Goal: Task Accomplishment & Management: Complete application form

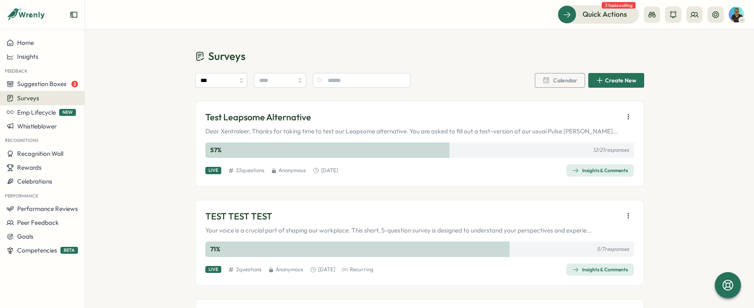
click at [269, 121] on p "Test Leapsome Alternative" at bounding box center [411, 117] width 412 height 13
click at [593, 169] on div "Insights & Comments" at bounding box center [601, 170] width 56 height 7
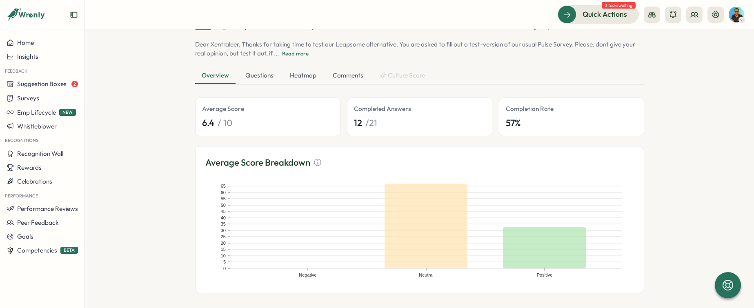
scroll to position [75, 0]
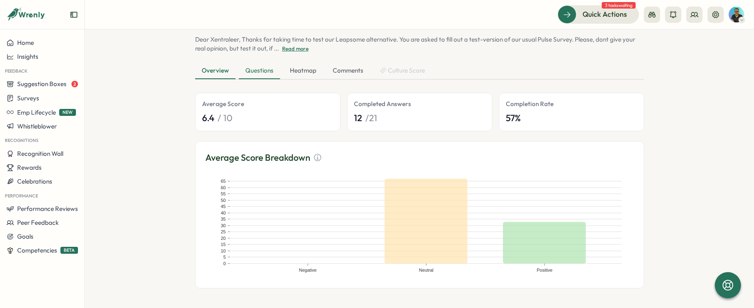
click at [253, 70] on div "Questions" at bounding box center [259, 71] width 41 height 16
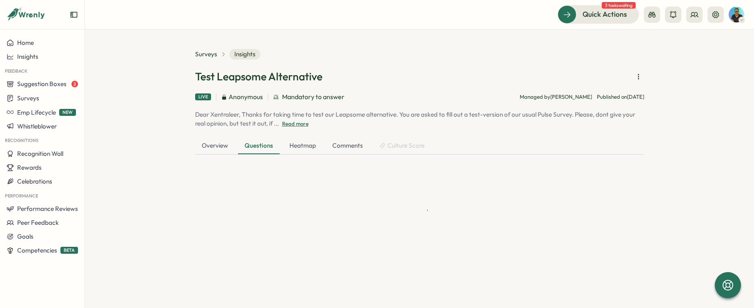
scroll to position [0, 0]
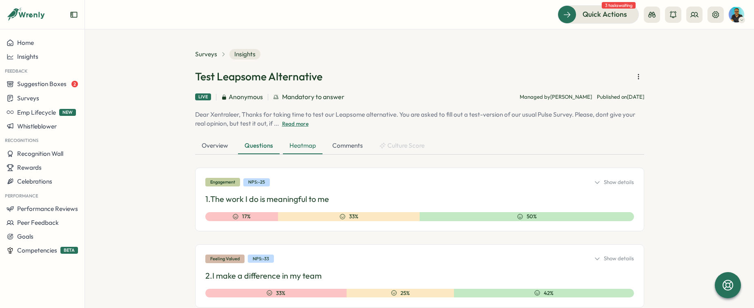
click at [303, 147] on div "Heatmap" at bounding box center [303, 146] width 40 height 16
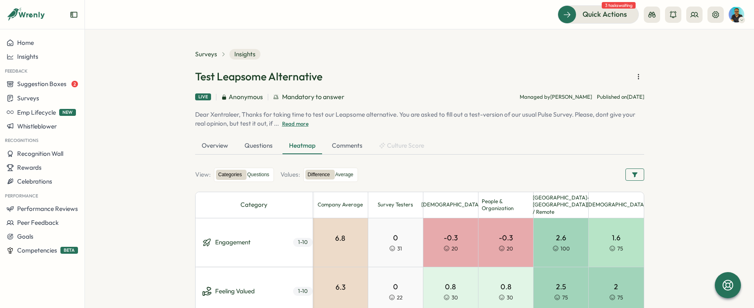
scroll to position [16, 0]
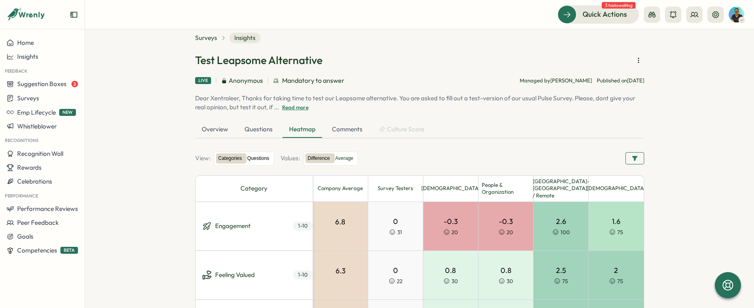
click at [264, 158] on label "Questions" at bounding box center [258, 159] width 27 height 10
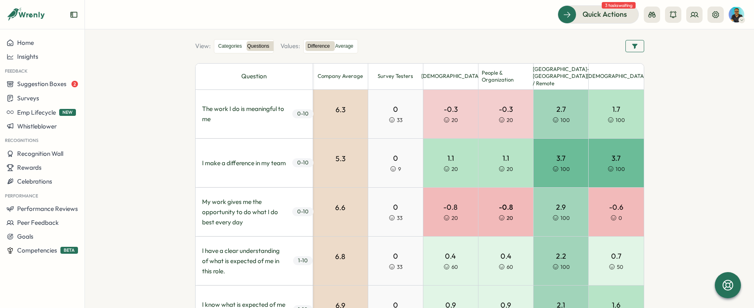
scroll to position [125, 0]
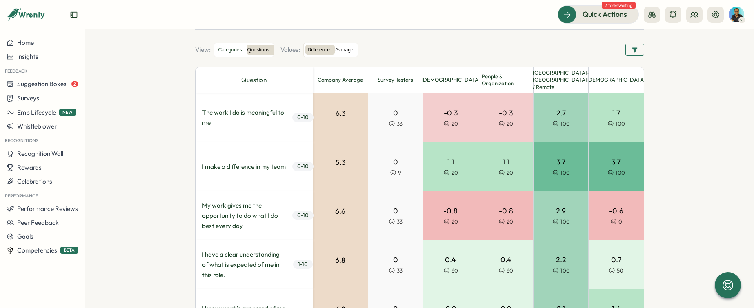
click at [349, 51] on label "Average" at bounding box center [344, 50] width 23 height 10
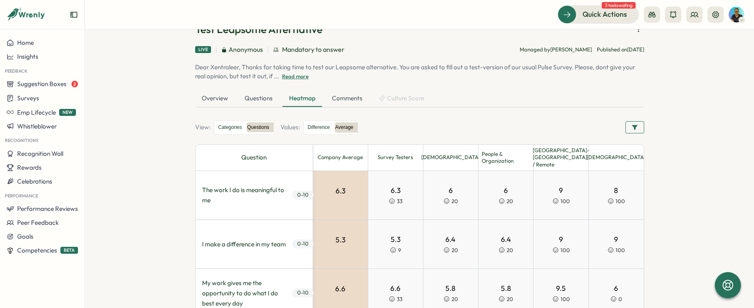
scroll to position [0, 0]
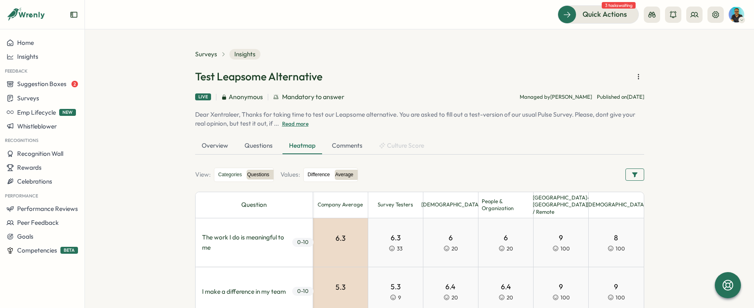
click at [327, 178] on label "Difference" at bounding box center [318, 175] width 27 height 10
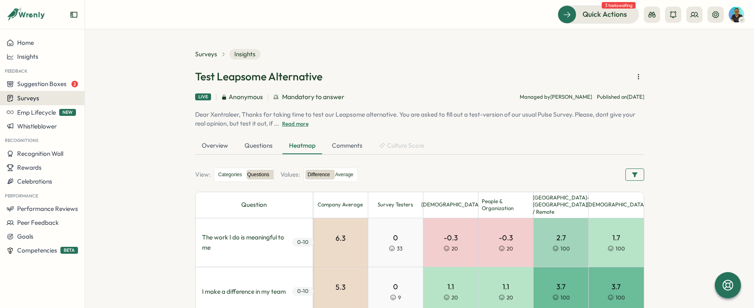
click at [52, 91] on button "Surveys" at bounding box center [42, 98] width 85 height 14
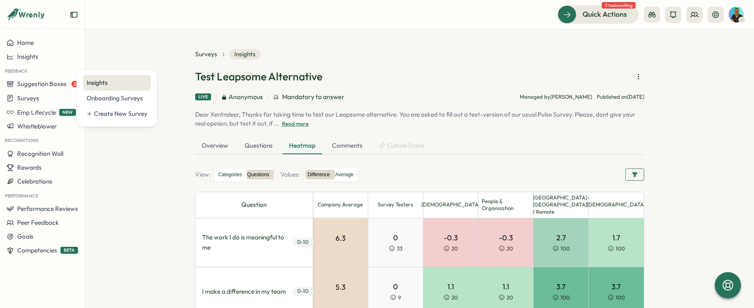
click at [117, 82] on div "Insights" at bounding box center [117, 82] width 61 height 9
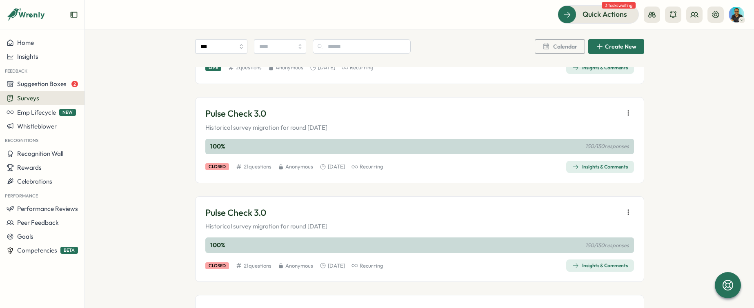
scroll to position [199, 0]
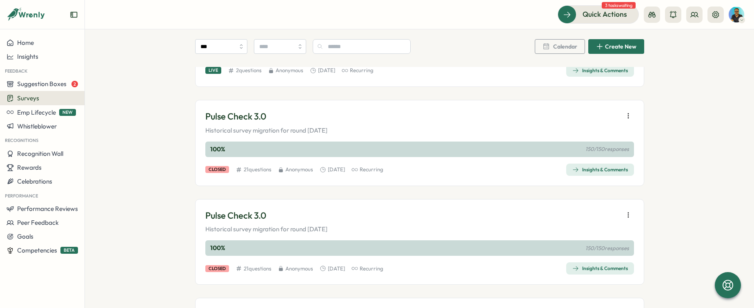
click at [608, 174] on span "Insights & Comments" at bounding box center [601, 169] width 56 height 11
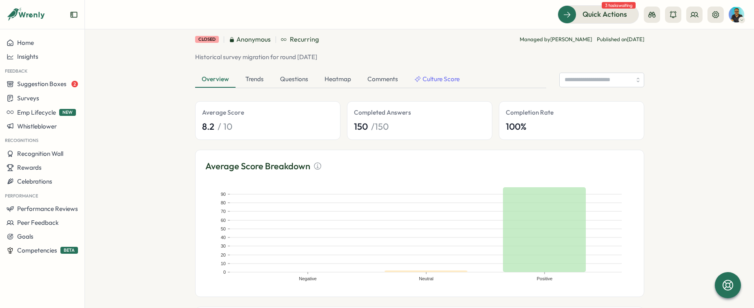
scroll to position [56, 0]
click at [256, 81] on div "Trends" at bounding box center [254, 81] width 31 height 16
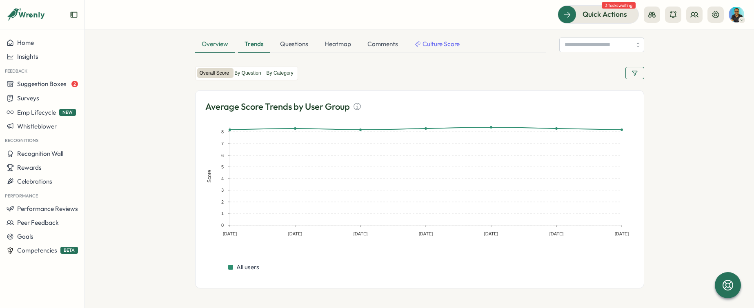
scroll to position [91, 0]
click at [254, 74] on label "By Question" at bounding box center [247, 74] width 31 height 10
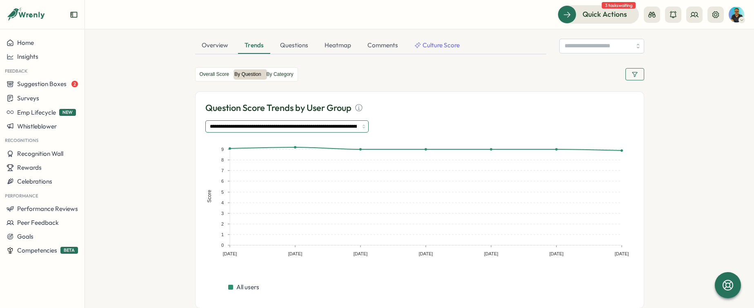
click at [309, 130] on input "**********" at bounding box center [286, 126] width 163 height 12
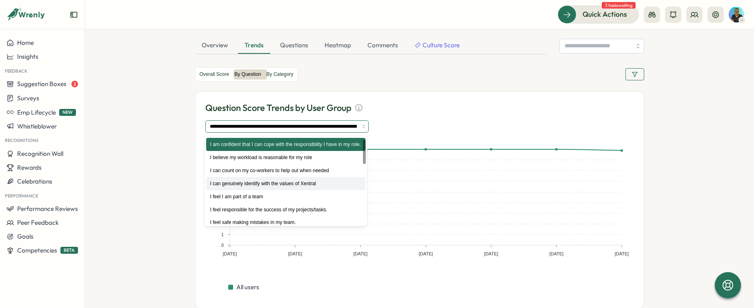
scroll to position [45, 0]
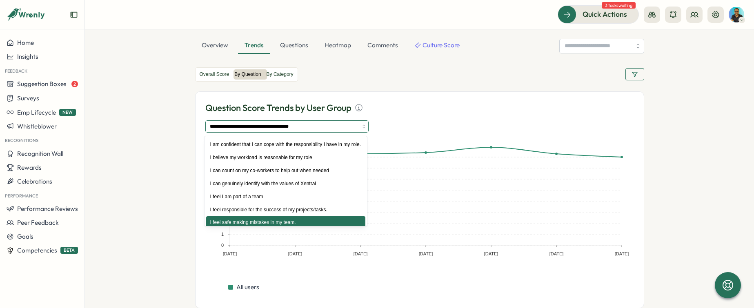
click at [323, 125] on input "**********" at bounding box center [286, 126] width 163 height 12
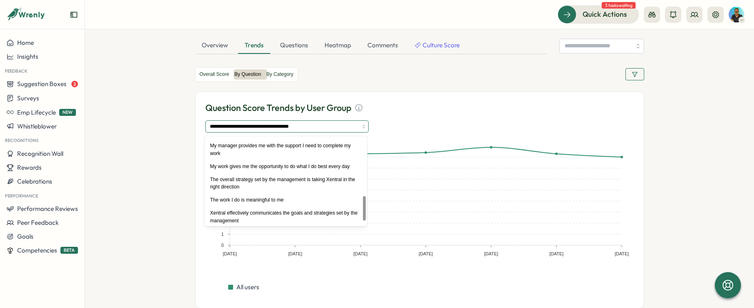
scroll to position [214, 0]
type input "**********"
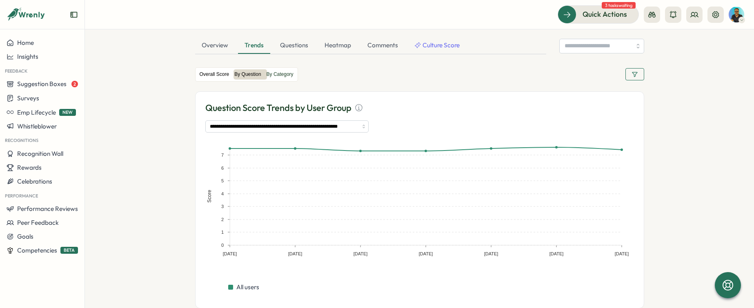
click at [218, 72] on label "Overall Score" at bounding box center [214, 74] width 35 height 10
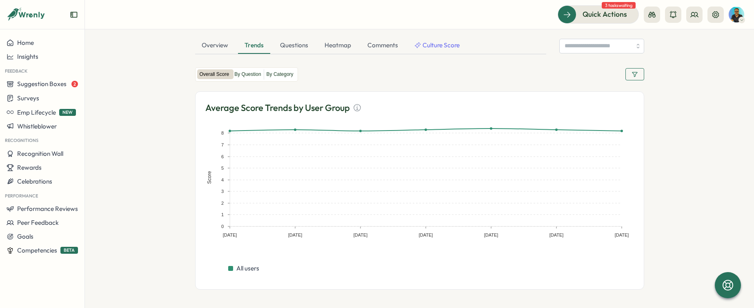
click at [637, 77] on button "button" at bounding box center [635, 74] width 19 height 12
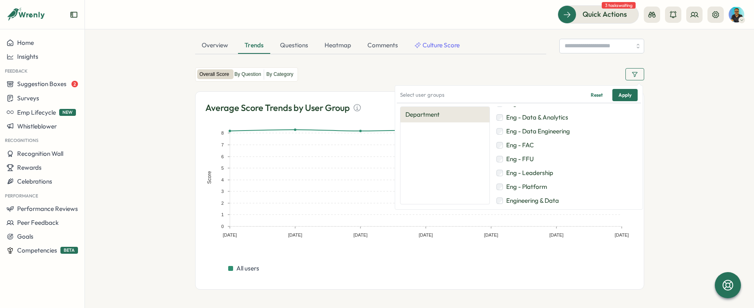
scroll to position [39, 0]
click at [553, 197] on span "Engineering & Data" at bounding box center [532, 198] width 53 height 9
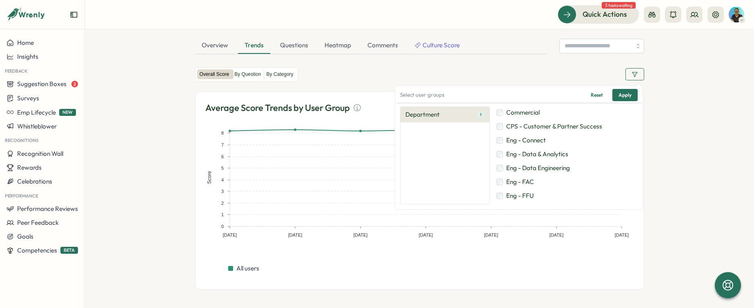
click at [525, 111] on span "Commercial" at bounding box center [522, 112] width 33 height 9
click at [631, 98] on span "Apply" at bounding box center [625, 94] width 13 height 11
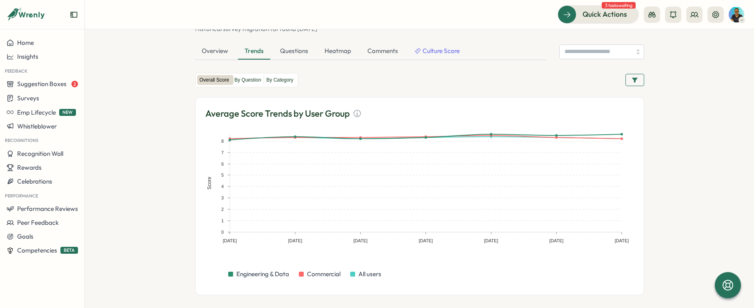
scroll to position [85, 0]
click at [637, 79] on icon "button" at bounding box center [635, 80] width 7 height 7
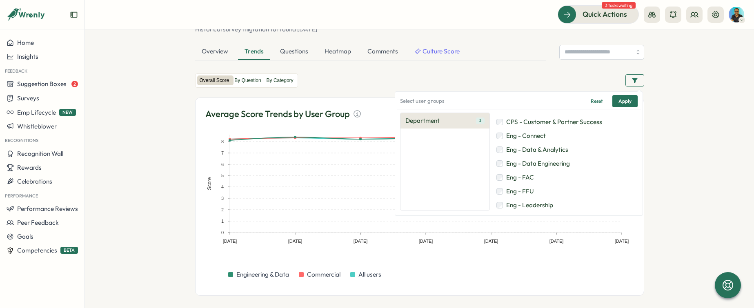
scroll to position [11, 0]
click at [533, 174] on span "Eng - FAC" at bounding box center [520, 176] width 28 height 9
click at [633, 101] on button "Apply" at bounding box center [625, 101] width 25 height 12
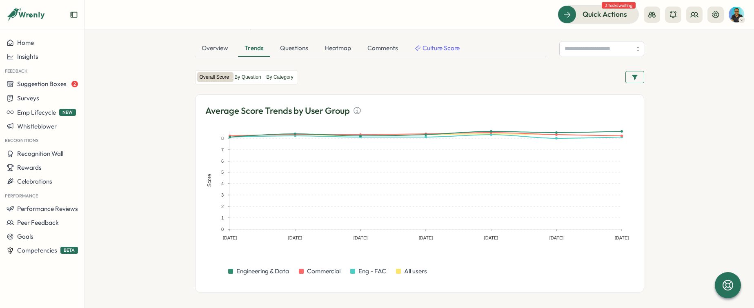
scroll to position [93, 0]
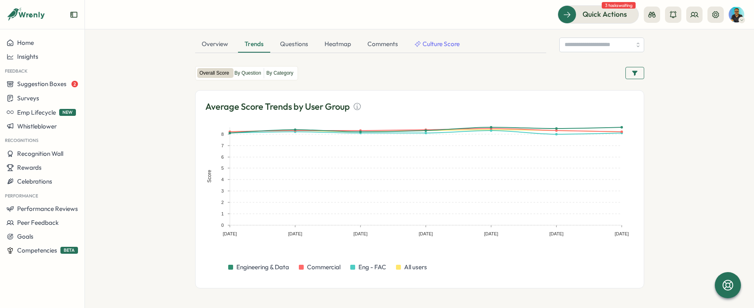
click at [635, 77] on span "button" at bounding box center [635, 72] width 7 height 11
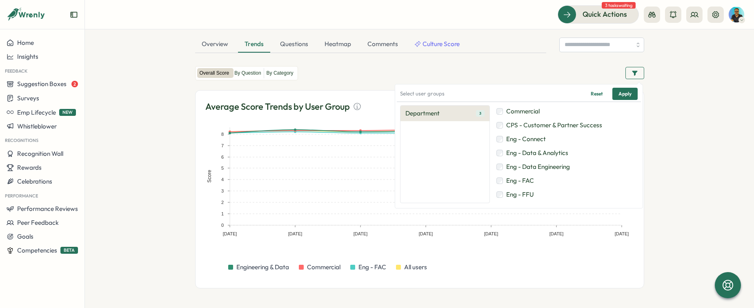
click at [530, 167] on span "Eng - Data Engineering" at bounding box center [538, 167] width 64 height 9
drag, startPoint x: 538, startPoint y: 154, endPoint x: 533, endPoint y: 146, distance: 9.9
click at [538, 154] on span "Eng - Data & Analytics" at bounding box center [537, 153] width 62 height 9
drag, startPoint x: 532, startPoint y: 140, endPoint x: 529, endPoint y: 131, distance: 9.2
click at [532, 139] on span "Eng - Connect" at bounding box center [526, 139] width 40 height 9
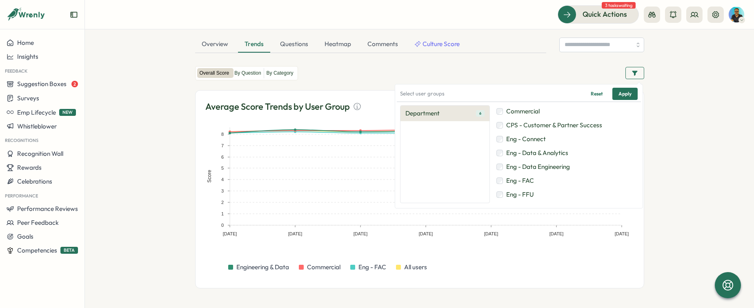
click at [519, 111] on span "Commercial" at bounding box center [522, 111] width 33 height 9
drag, startPoint x: 527, startPoint y: 154, endPoint x: 526, endPoint y: 164, distance: 9.4
click at [527, 154] on span "Eng - FFU" at bounding box center [520, 155] width 28 height 9
click at [526, 170] on span "Eng - Leadership" at bounding box center [529, 169] width 47 height 9
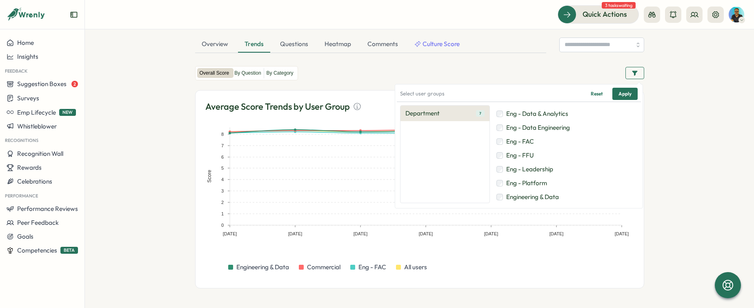
drag, startPoint x: 528, startPoint y: 184, endPoint x: 532, endPoint y: 181, distance: 5.0
click at [528, 184] on span "Eng - Platform" at bounding box center [526, 183] width 41 height 9
click at [632, 96] on button "Apply" at bounding box center [625, 94] width 25 height 12
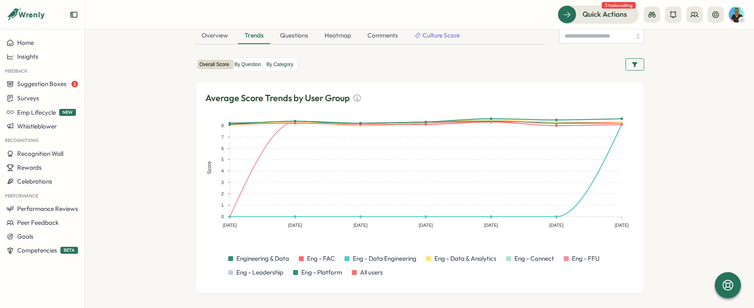
scroll to position [107, 0]
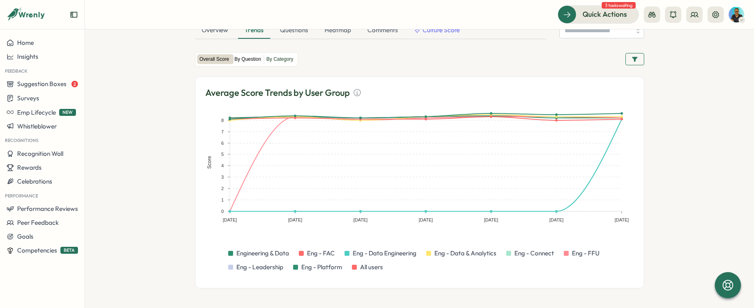
click at [255, 59] on label "By Question" at bounding box center [247, 59] width 31 height 10
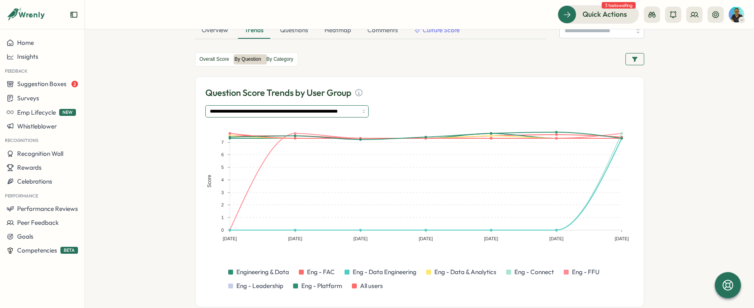
click at [298, 113] on input "**********" at bounding box center [286, 111] width 163 height 12
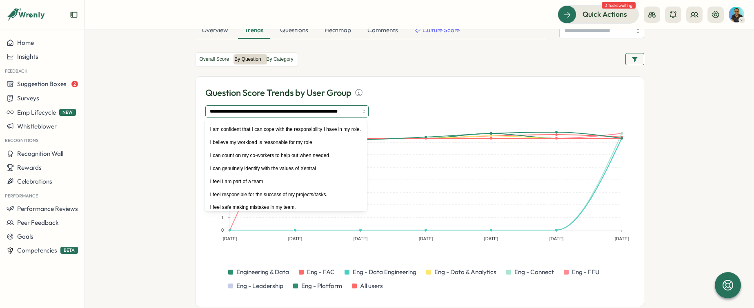
scroll to position [179, 0]
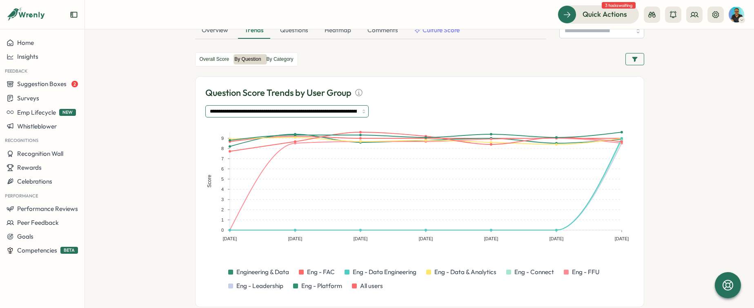
click at [282, 111] on input "**********" at bounding box center [286, 111] width 163 height 12
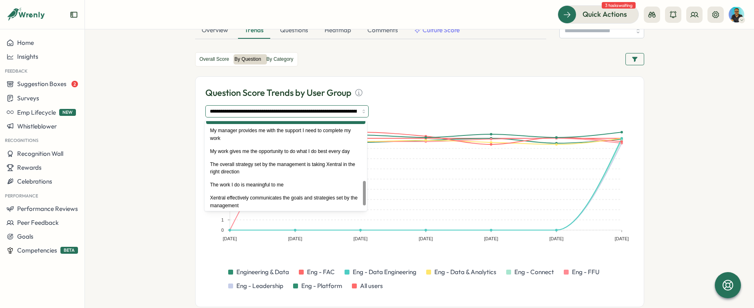
scroll to position [214, 0]
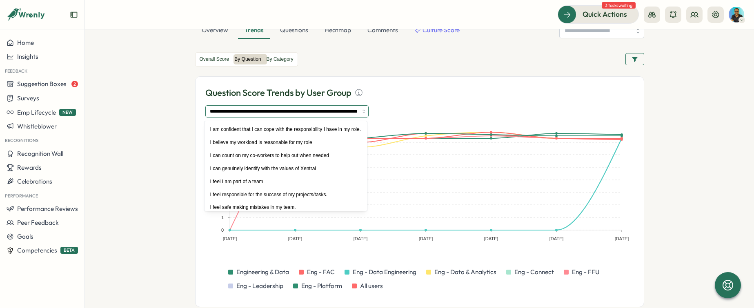
drag, startPoint x: 282, startPoint y: 107, endPoint x: 289, endPoint y: 120, distance: 15.2
click at [282, 107] on input "**********" at bounding box center [286, 111] width 163 height 12
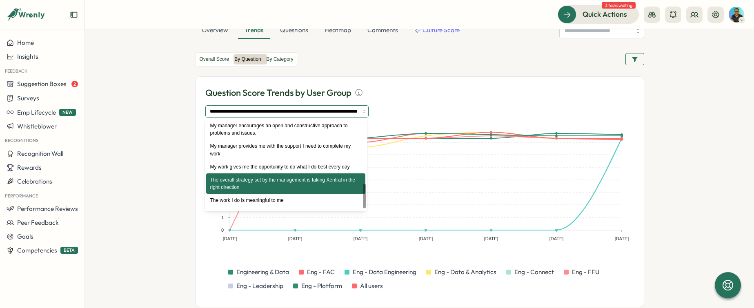
scroll to position [233, 0]
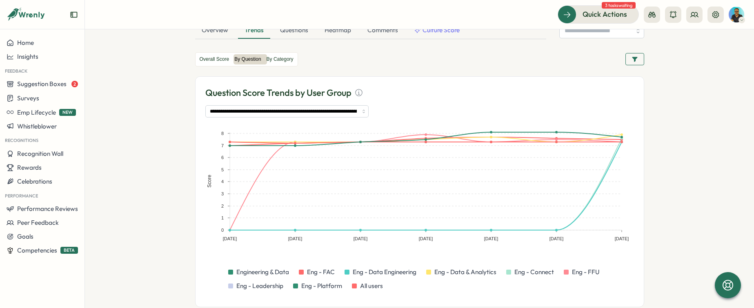
click at [640, 162] on div "**********" at bounding box center [419, 192] width 449 height 232
click at [273, 108] on input "**********" at bounding box center [286, 111] width 163 height 12
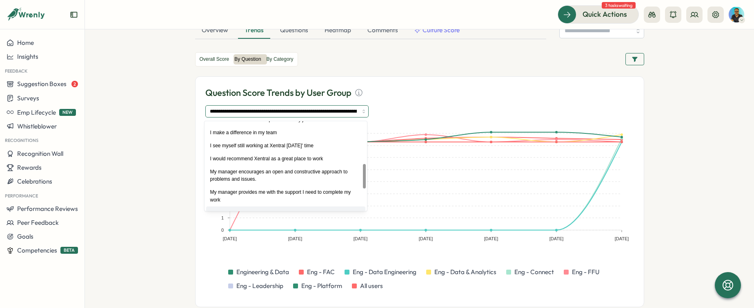
scroll to position [152, 0]
type input "**********"
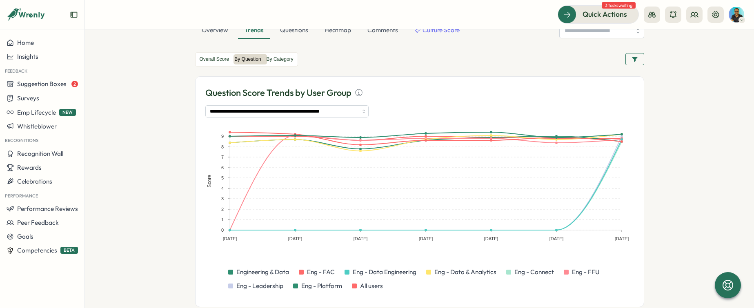
click at [195, 146] on div "**********" at bounding box center [419, 192] width 449 height 232
click at [294, 59] on label "By Category" at bounding box center [280, 59] width 32 height 10
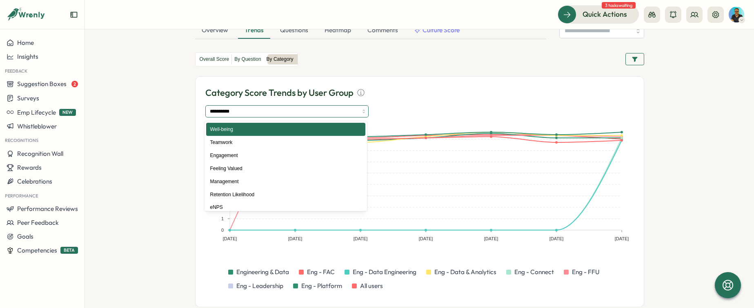
drag, startPoint x: 290, startPoint y: 110, endPoint x: 286, endPoint y: 112, distance: 4.6
click at [290, 110] on input "**********" at bounding box center [286, 111] width 163 height 12
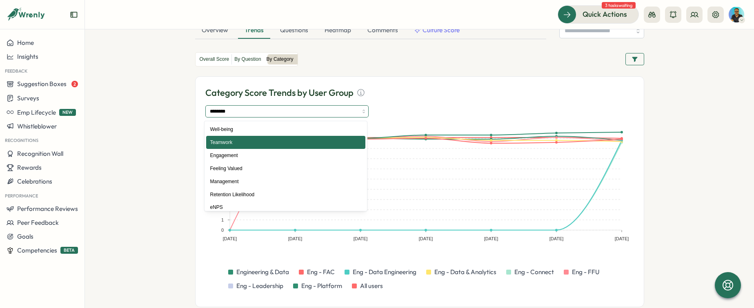
click at [283, 113] on input "********" at bounding box center [286, 111] width 163 height 12
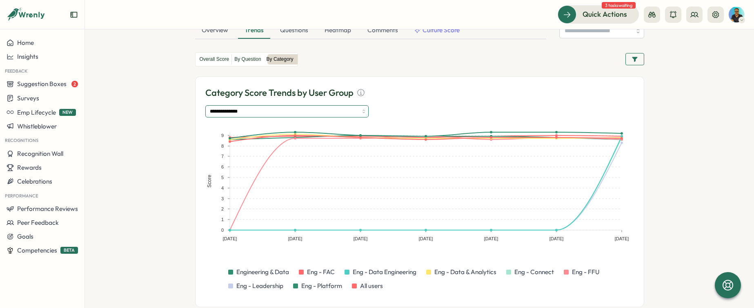
click at [274, 116] on input "**********" at bounding box center [286, 111] width 163 height 12
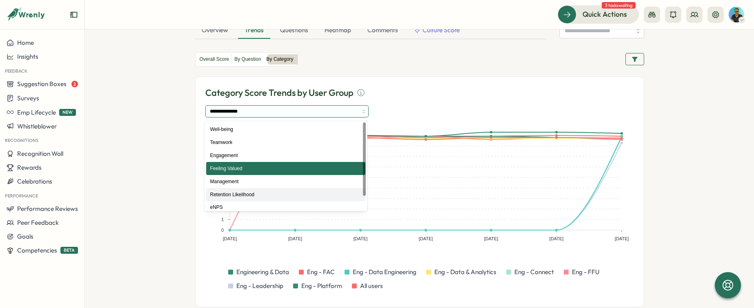
type input "**********"
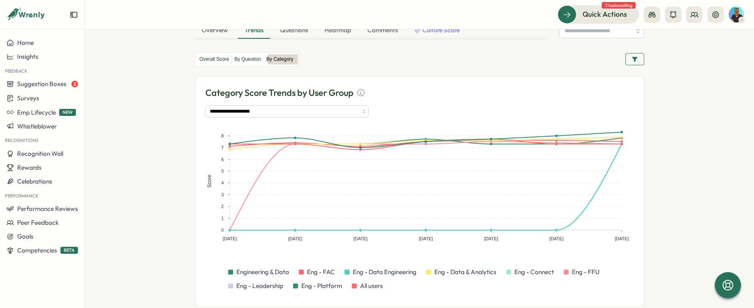
click at [206, 174] on rect at bounding box center [419, 189] width 429 height 131
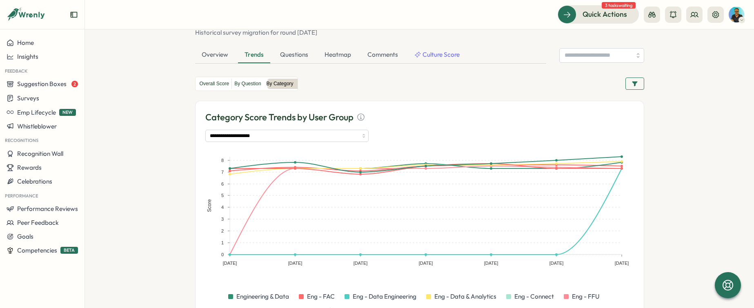
scroll to position [62, 0]
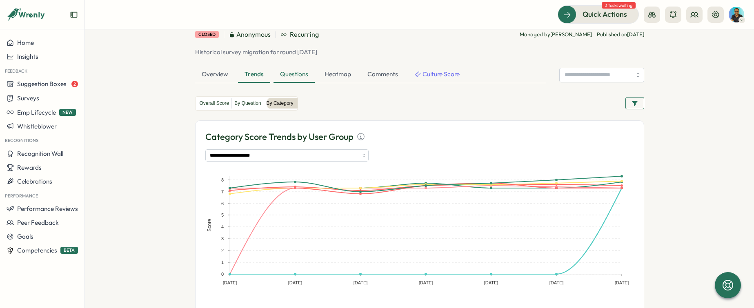
click at [302, 80] on div "Questions" at bounding box center [294, 75] width 41 height 16
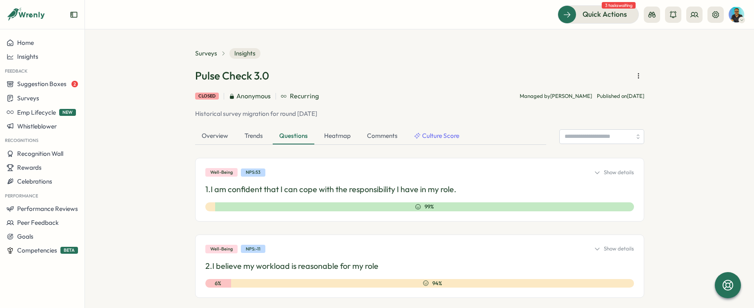
scroll to position [0, 0]
click at [348, 137] on div "Heatmap" at bounding box center [338, 137] width 40 height 16
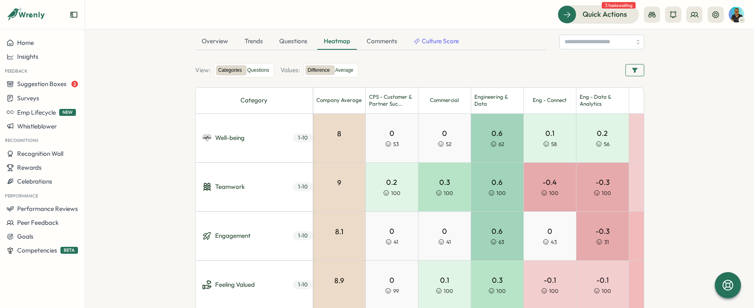
scroll to position [95, 0]
click at [356, 75] on label "Average" at bounding box center [344, 71] width 23 height 10
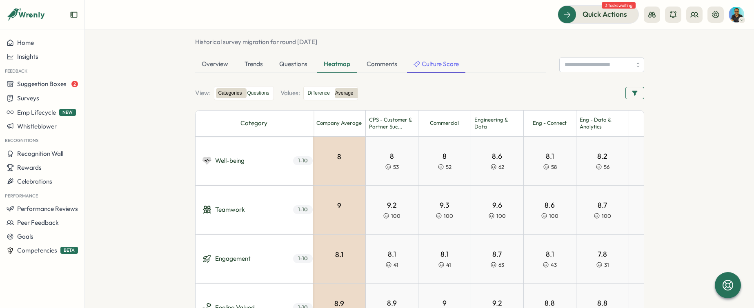
scroll to position [105, 0]
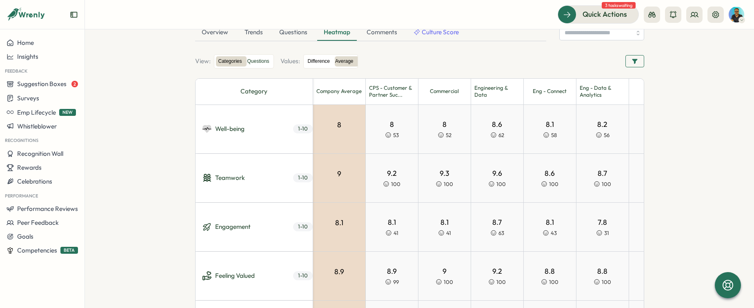
click at [324, 62] on label "Difference" at bounding box center [318, 61] width 27 height 10
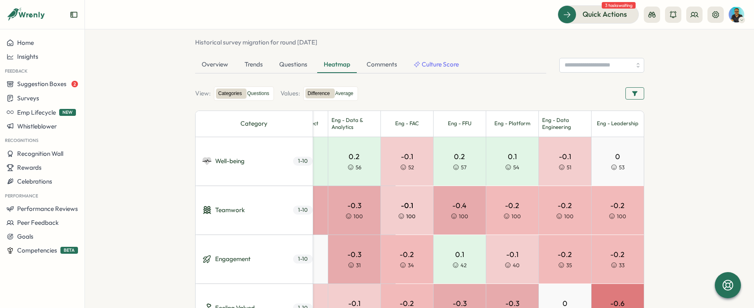
scroll to position [72, 0]
click at [260, 94] on label "Questions" at bounding box center [258, 94] width 27 height 10
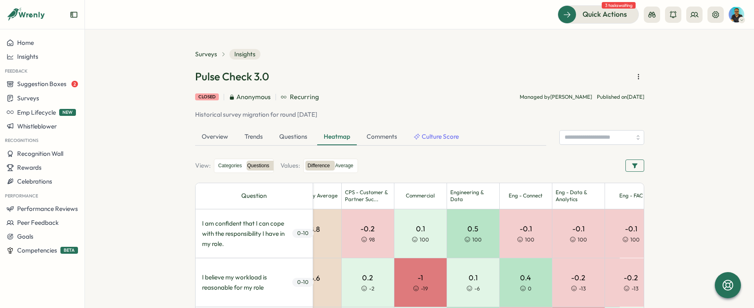
scroll to position [0, 0]
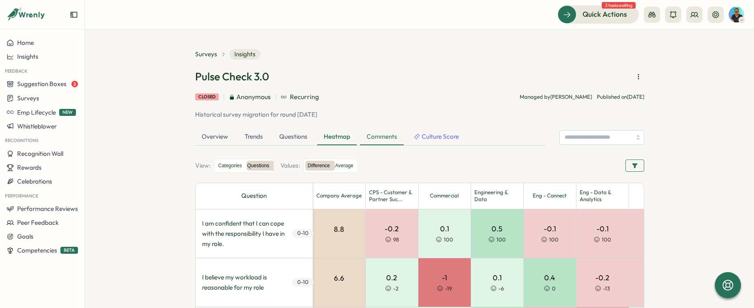
click at [374, 140] on div "Comments" at bounding box center [382, 137] width 44 height 16
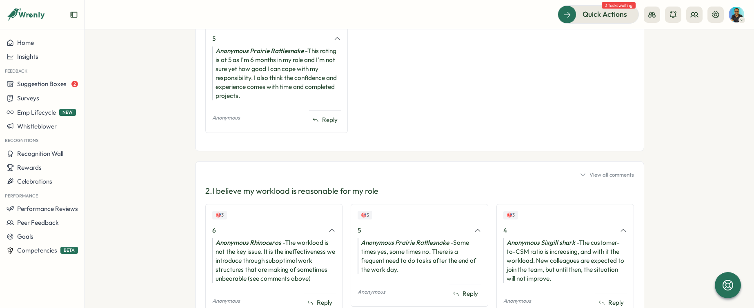
scroll to position [201, 0]
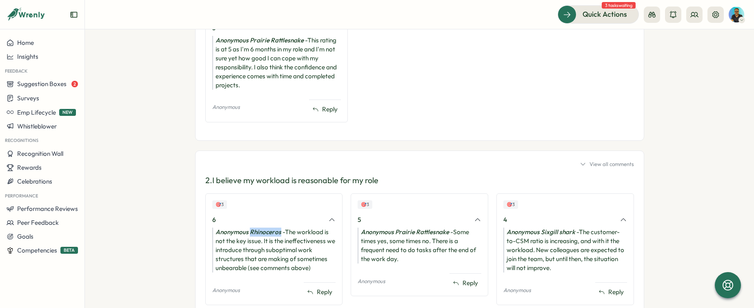
drag, startPoint x: 248, startPoint y: 233, endPoint x: 278, endPoint y: 233, distance: 30.2
click at [278, 233] on icon "Anonymous Rhinoceros" at bounding box center [249, 232] width 66 height 8
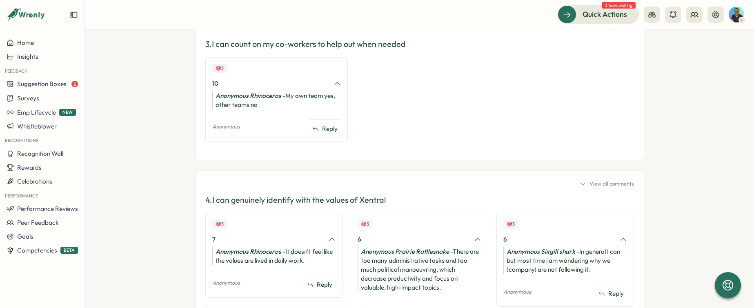
scroll to position [0, 0]
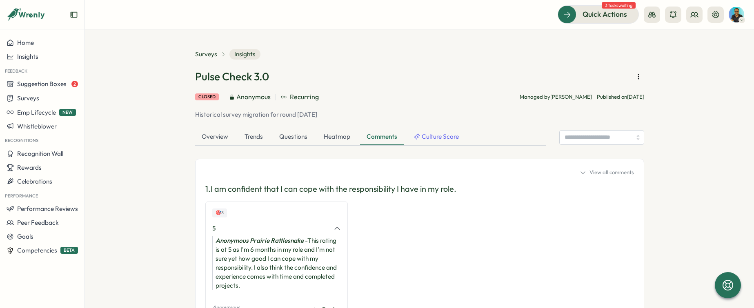
click at [614, 174] on div "View all comments" at bounding box center [607, 172] width 54 height 7
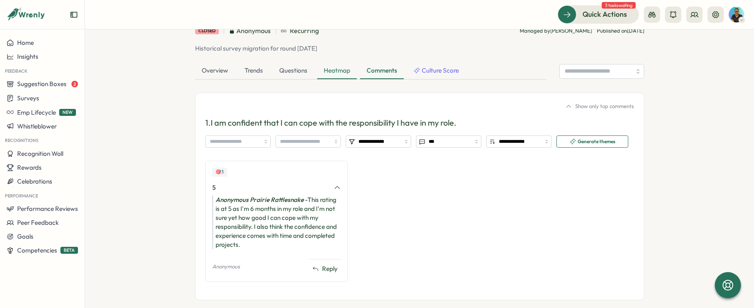
scroll to position [67, 0]
click at [446, 143] on input "***" at bounding box center [448, 141] width 65 height 12
click at [506, 142] on input "**********" at bounding box center [518, 141] width 65 height 12
click at [390, 144] on input "**********" at bounding box center [378, 141] width 65 height 12
click at [564, 163] on div "🎯 3 5 Anonymous Prairie Rattlesnake - This rating is at 5 as I'm 6 months in my…" at bounding box center [419, 224] width 429 height 129
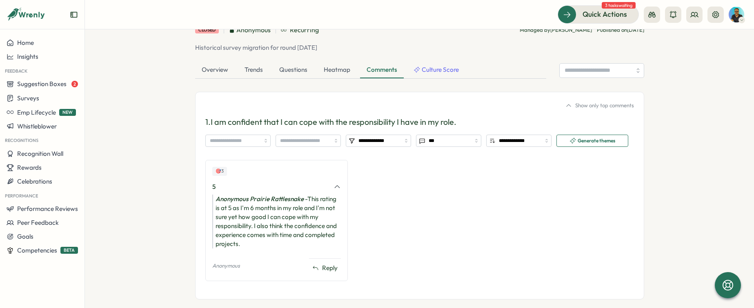
click at [579, 110] on div "**********" at bounding box center [419, 196] width 449 height 208
click at [586, 105] on div "Show only top comments" at bounding box center [600, 105] width 69 height 7
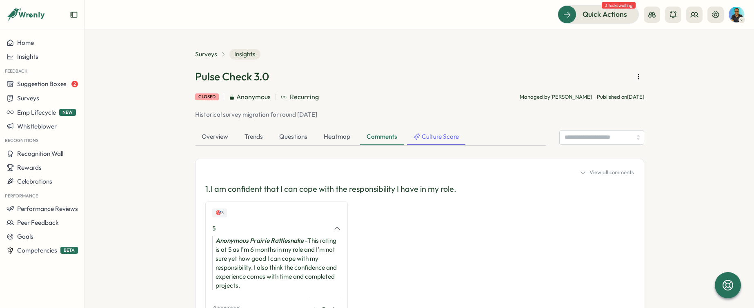
scroll to position [1, 0]
click at [433, 138] on span "Culture Score" at bounding box center [440, 135] width 37 height 9
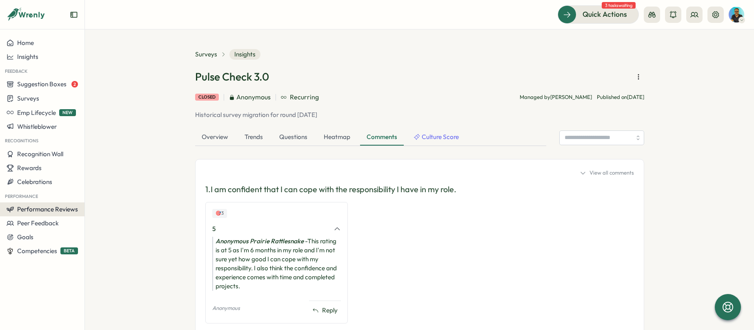
click at [45, 208] on span "Performance Reviews" at bounding box center [47, 209] width 61 height 8
click at [117, 191] on div "Reviews" at bounding box center [118, 193] width 63 height 9
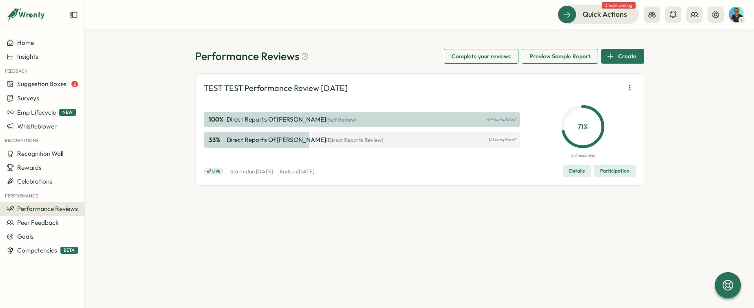
click at [616, 55] on div "Create" at bounding box center [622, 56] width 30 height 14
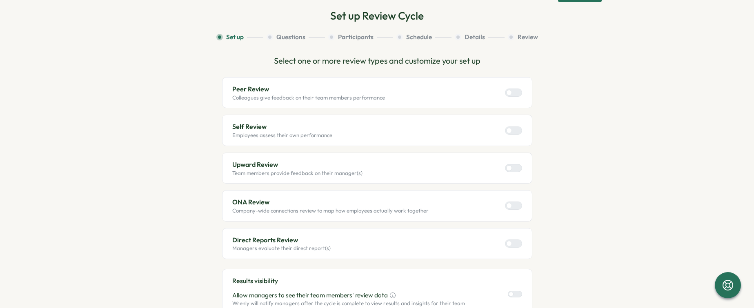
scroll to position [35, 0]
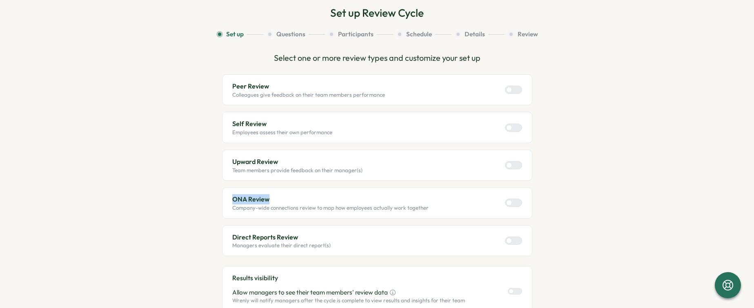
drag, startPoint x: 233, startPoint y: 200, endPoint x: 277, endPoint y: 200, distance: 44.1
click at [277, 200] on p "ONA Review" at bounding box center [330, 199] width 196 height 10
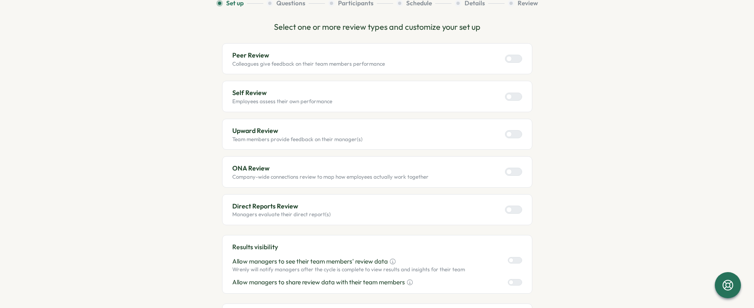
scroll to position [66, 0]
click at [510, 134] on div at bounding box center [509, 135] width 6 height 6
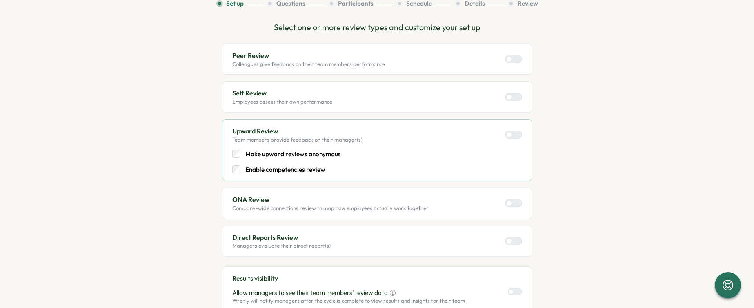
click at [513, 245] on div at bounding box center [517, 241] width 10 height 7
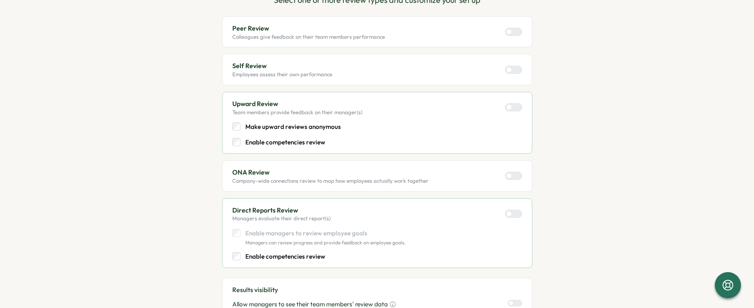
scroll to position [92, 0]
click at [297, 261] on p "Enable competencies review" at bounding box center [285, 258] width 80 height 9
click at [299, 142] on p "Enable competencies review" at bounding box center [285, 143] width 80 height 9
click at [308, 123] on p "Make upward reviews anonymous" at bounding box center [293, 127] width 96 height 9
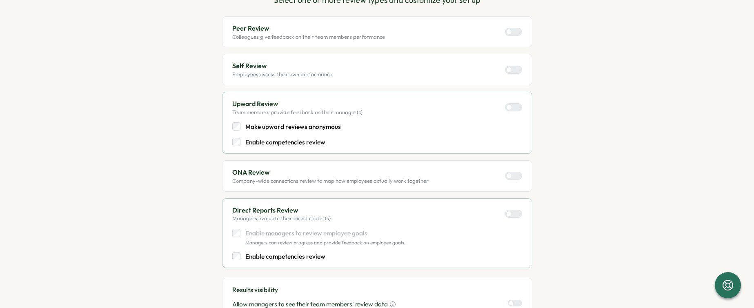
click at [308, 127] on p "Make upward reviews anonymous" at bounding box center [293, 127] width 96 height 9
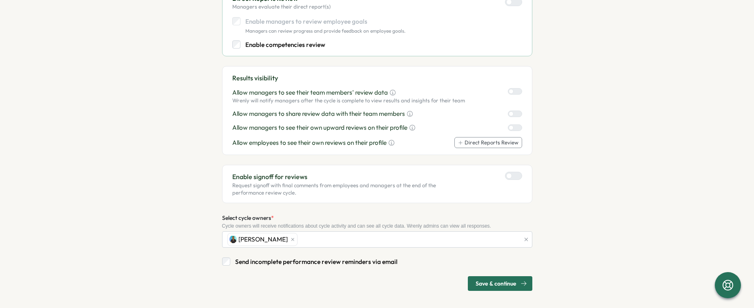
scroll to position [304, 0]
click at [512, 178] on div at bounding box center [517, 176] width 10 height 7
click at [513, 178] on div at bounding box center [517, 176] width 10 height 7
click at [493, 288] on span "Save & continue" at bounding box center [496, 285] width 41 height 14
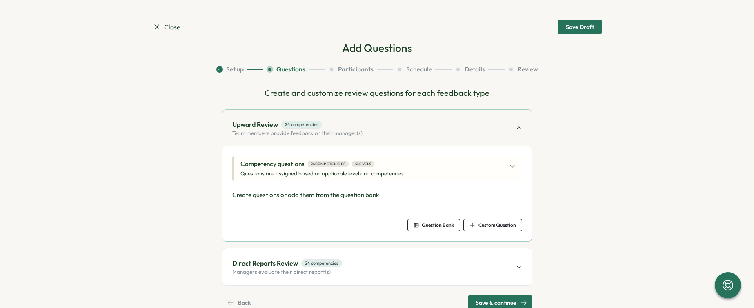
scroll to position [22, 0]
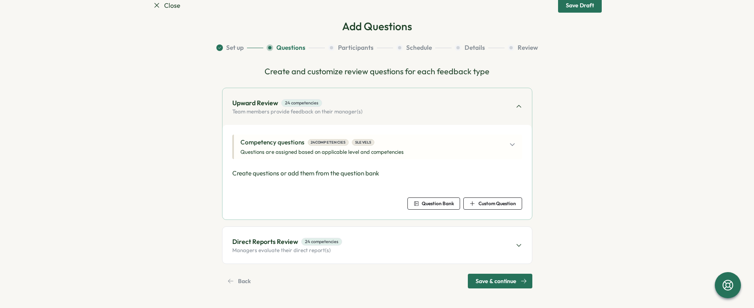
click at [455, 148] on div "Competency questions 24 competencies 5 levels Questions are assigned based on a…" at bounding box center [378, 147] width 275 height 18
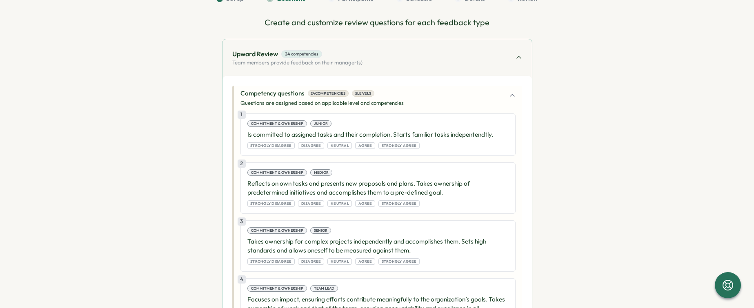
scroll to position [18, 0]
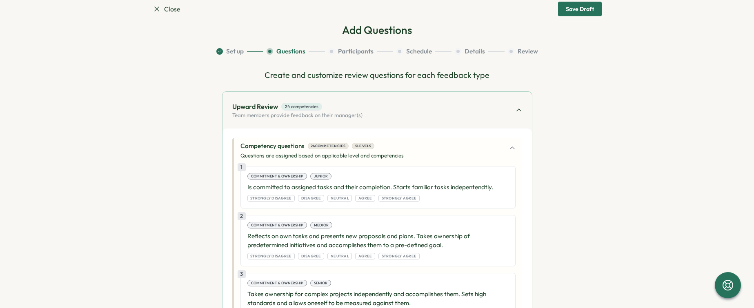
click at [512, 149] on icon at bounding box center [512, 148] width 7 height 7
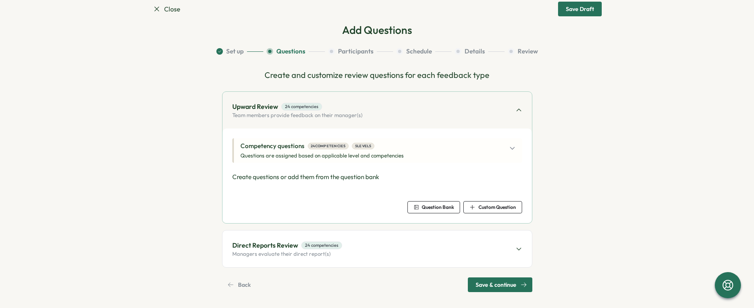
click at [506, 289] on span "Save & continue" at bounding box center [496, 285] width 41 height 14
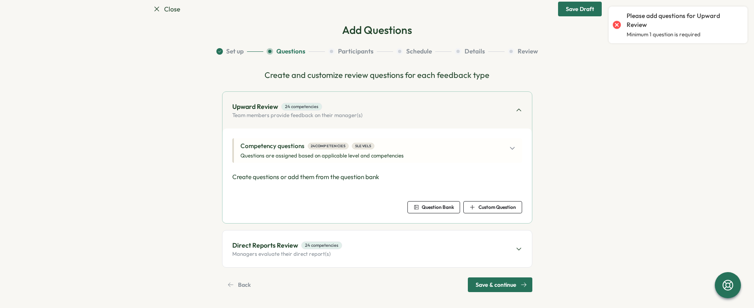
click at [495, 243] on div "Direct Reports Review 24 competencies Managers evaluate their direct report(s)" at bounding box center [378, 249] width 310 height 37
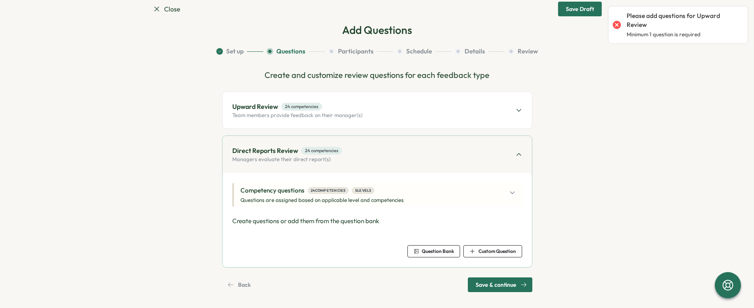
click at [394, 116] on div "Upward Review 24 competencies Team members provide feedback on their manager(s)" at bounding box center [378, 110] width 310 height 37
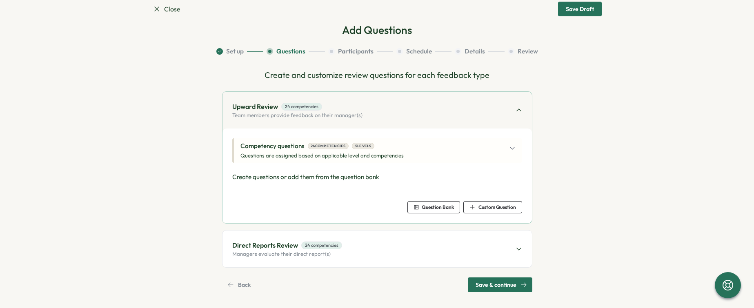
click at [434, 210] on span "Question Bank" at bounding box center [438, 207] width 32 height 5
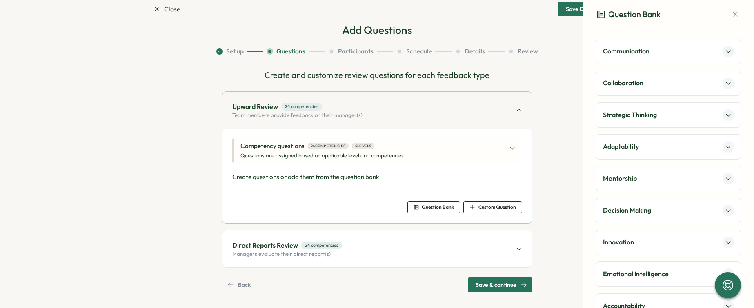
click at [675, 83] on div "Collaboration" at bounding box center [668, 83] width 131 height 11
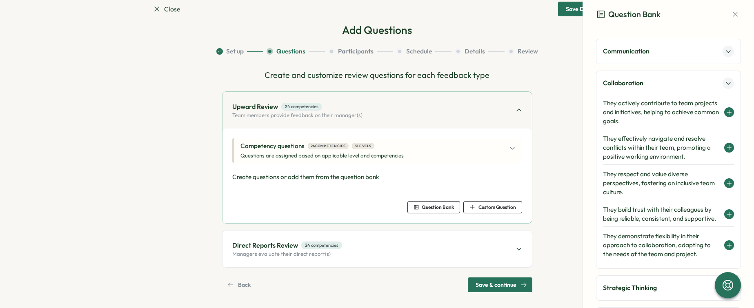
click at [726, 113] on icon at bounding box center [729, 112] width 7 height 7
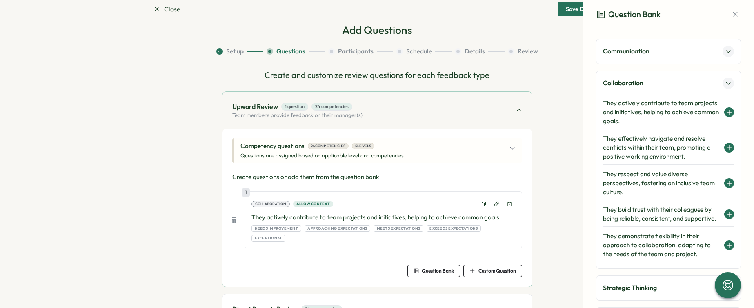
click at [707, 52] on div "Communication" at bounding box center [668, 51] width 131 height 11
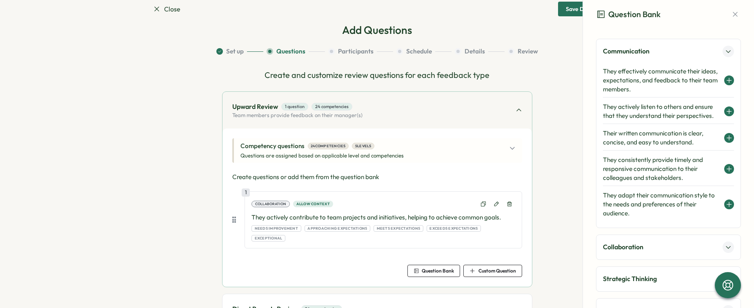
click at [726, 82] on icon at bounding box center [729, 80] width 7 height 7
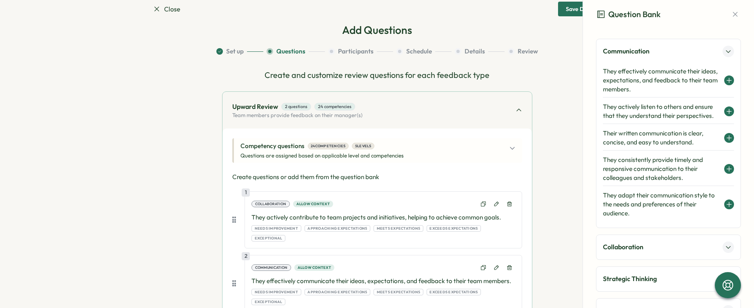
scroll to position [129, 0]
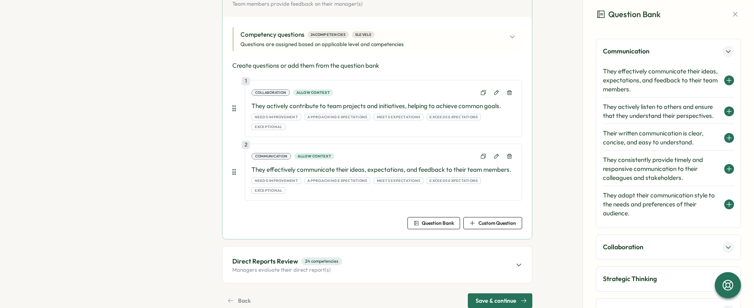
click at [469, 37] on div "Competency questions 24 competencies 5 levels Questions are assigned based on a…" at bounding box center [378, 39] width 275 height 18
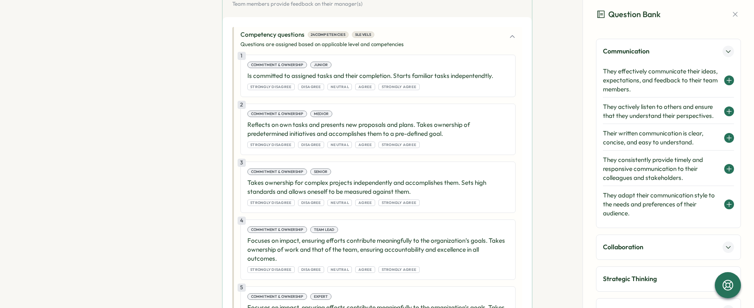
click at [266, 78] on p "Is committed to assigned tasks and their completion. Starts familiar tasks inde…" at bounding box center [377, 75] width 261 height 9
click at [241, 69] on div "1 Commitment & Ownership Junior Is committed to assigned tasks and their comple…" at bounding box center [378, 76] width 275 height 42
click at [439, 40] on div "Competency questions 24 competencies 5 levels Questions are assigned based on a…" at bounding box center [378, 39] width 275 height 18
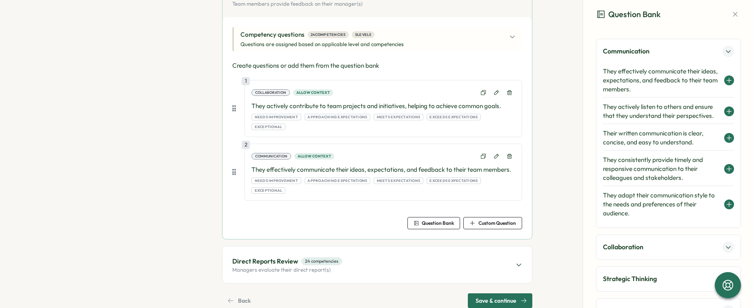
click at [410, 32] on div "Competency questions 24 competencies 5 levels Questions are assigned based on a…" at bounding box center [378, 39] width 275 height 18
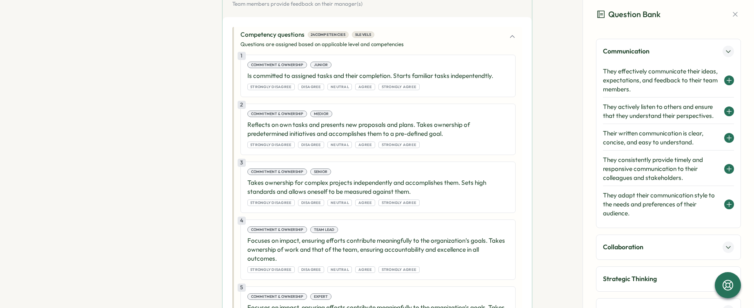
click at [273, 140] on div "Reflects on own tasks and presents new proposals and plans. Takes ownership of …" at bounding box center [377, 134] width 261 height 28
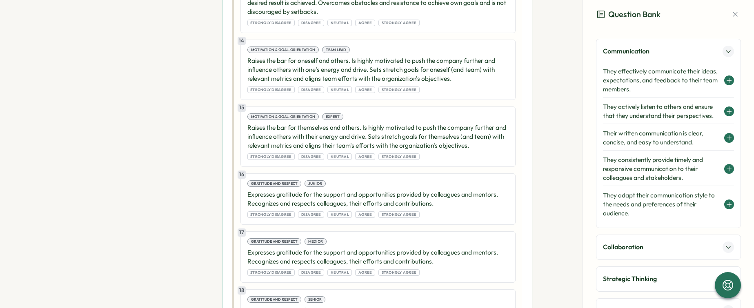
scroll to position [981, 0]
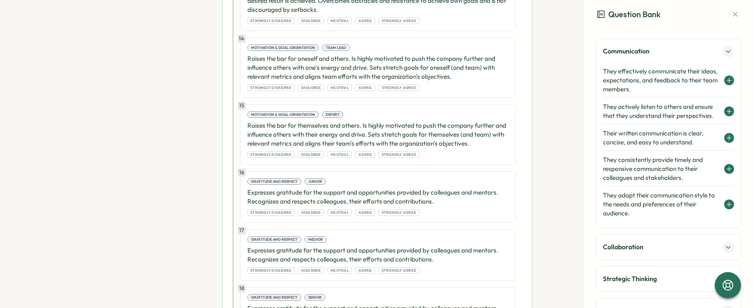
drag, startPoint x: 274, startPoint y: 151, endPoint x: 301, endPoint y: 156, distance: 27.6
click at [274, 151] on div "Raises the bar for themselves and others. Is highly motivated to push the compa…" at bounding box center [377, 139] width 261 height 37
drag, startPoint x: 323, startPoint y: 156, endPoint x: 328, endPoint y: 155, distance: 4.5
click at [328, 156] on div "Neutral" at bounding box center [340, 155] width 25 height 7
drag, startPoint x: 334, startPoint y: 156, endPoint x: 362, endPoint y: 156, distance: 27.8
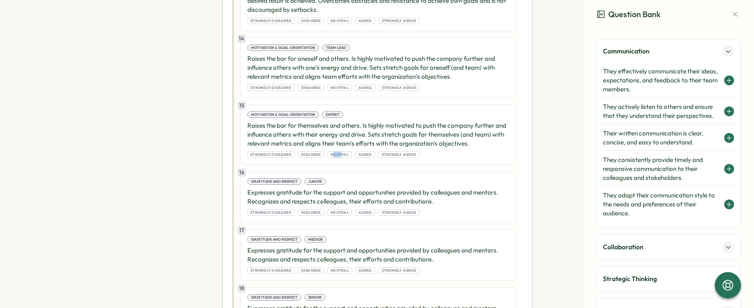
click at [353, 156] on div "Strongly Disagree Disagree Neutral Agree Strongly Agree" at bounding box center [377, 155] width 261 height 7
click at [387, 156] on div "Strongly Disagree Disagree Neutral Agree Strongly Agree" at bounding box center [377, 155] width 261 height 7
drag, startPoint x: 403, startPoint y: 156, endPoint x: 408, endPoint y: 156, distance: 4.9
click at [405, 156] on span "Strongly Agree" at bounding box center [399, 155] width 35 height 6
drag, startPoint x: 410, startPoint y: 156, endPoint x: 417, endPoint y: 156, distance: 6.9
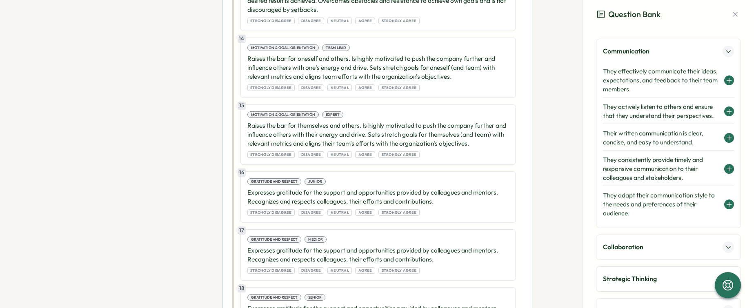
click at [413, 156] on div "Strongly Disagree Disagree Neutral Agree Strongly Agree" at bounding box center [377, 155] width 261 height 7
drag, startPoint x: 417, startPoint y: 156, endPoint x: 423, endPoint y: 155, distance: 6.2
click at [421, 155] on div "Strongly Disagree Disagree Neutral Agree Strongly Agree" at bounding box center [377, 155] width 261 height 7
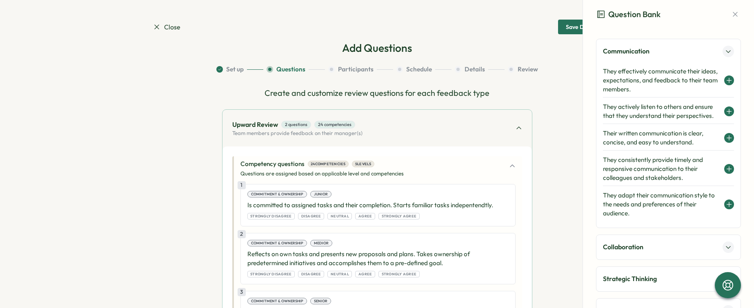
scroll to position [2, 0]
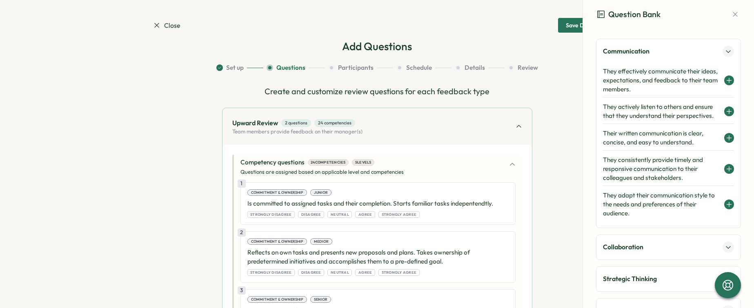
click at [506, 172] on div "Competency questions 24 competencies 5 levels Questions are assigned based on a…" at bounding box center [378, 167] width 275 height 18
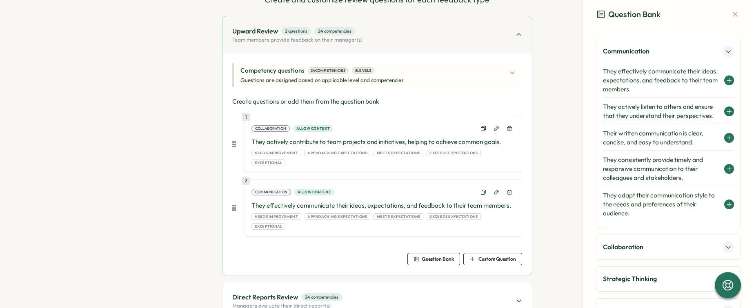
scroll to position [129, 0]
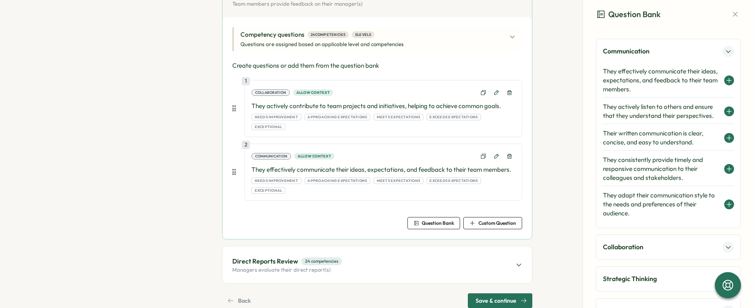
click at [519, 262] on icon at bounding box center [519, 265] width 7 height 7
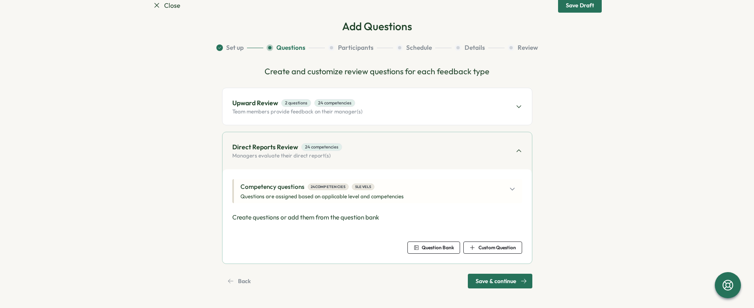
click at [479, 249] on span "Custom Question" at bounding box center [498, 247] width 38 height 5
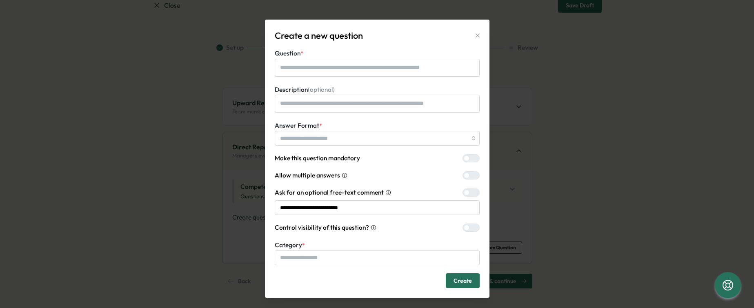
click at [475, 33] on icon "button" at bounding box center [478, 35] width 7 height 7
type textarea "*"
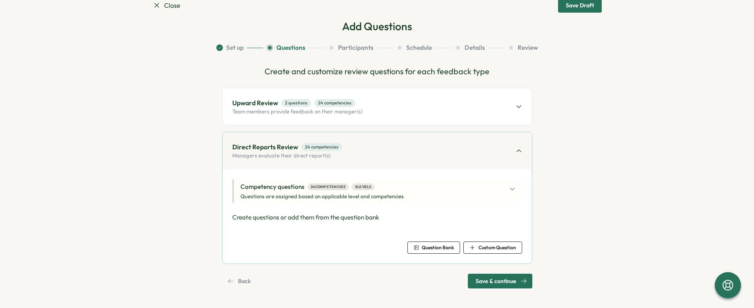
click at [431, 246] on span "Question Bank" at bounding box center [438, 247] width 32 height 5
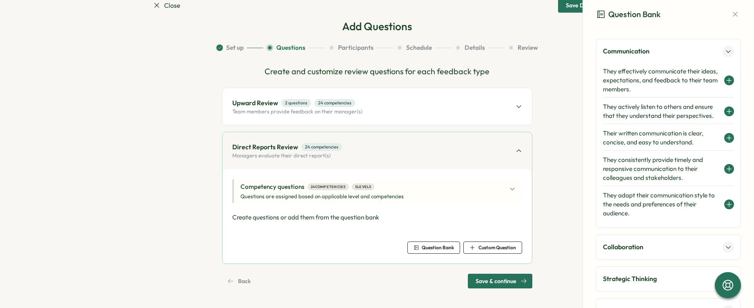
click at [684, 86] on h4 "They effectively communicate their ideas, expectations, and feedback to their t…" at bounding box center [661, 80] width 117 height 27
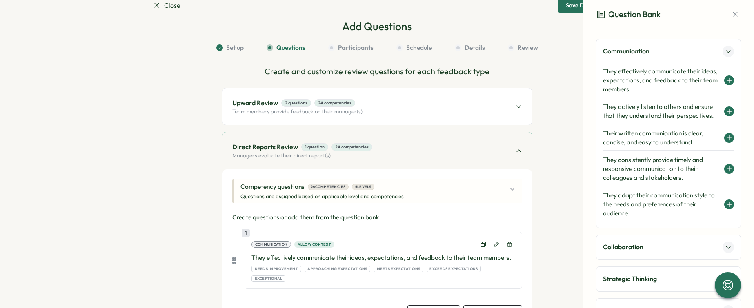
scroll to position [23, 0]
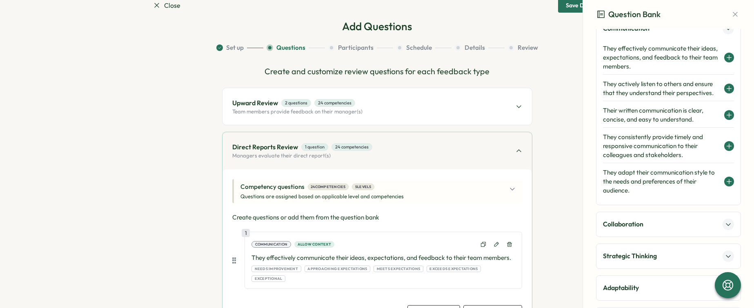
click at [676, 250] on div "Strategic Thinking" at bounding box center [668, 256] width 145 height 25
click at [680, 228] on div "Collaboration" at bounding box center [668, 224] width 131 height 11
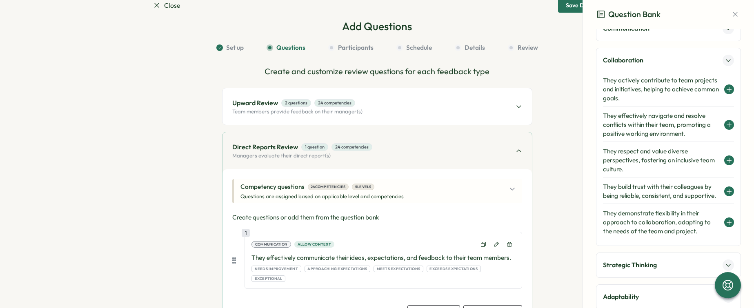
click at [666, 197] on h4 "They build trust with their colleagues by being reliable, consistent, and suppo…" at bounding box center [661, 192] width 117 height 18
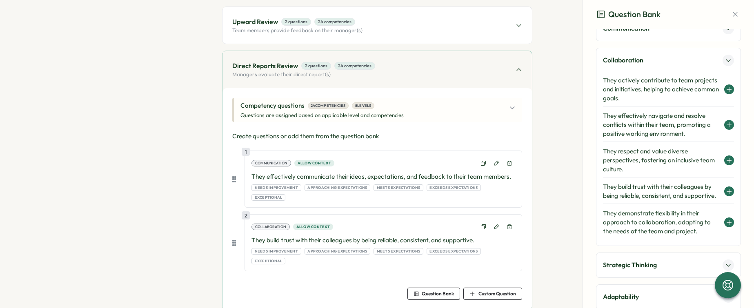
scroll to position [129, 0]
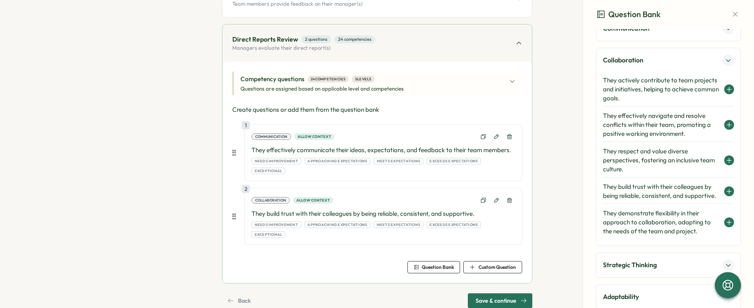
click at [505, 294] on span "Save & continue" at bounding box center [496, 301] width 41 height 14
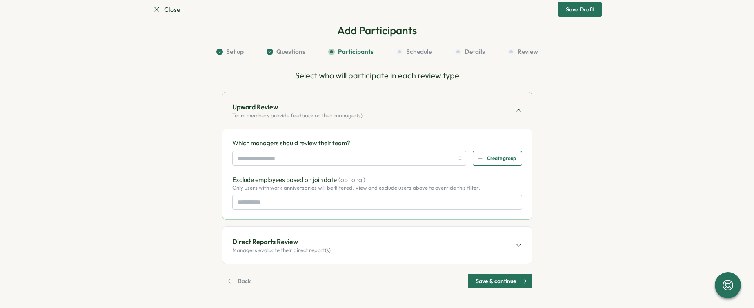
scroll to position [0, 0]
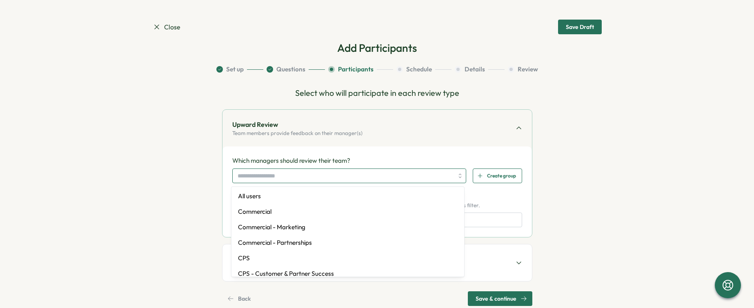
click at [316, 176] on input "search" at bounding box center [346, 176] width 216 height 14
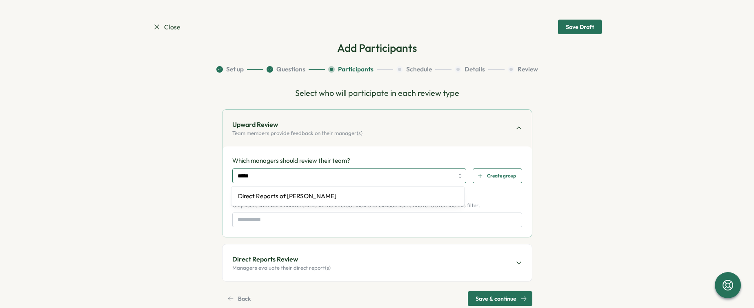
type input "******"
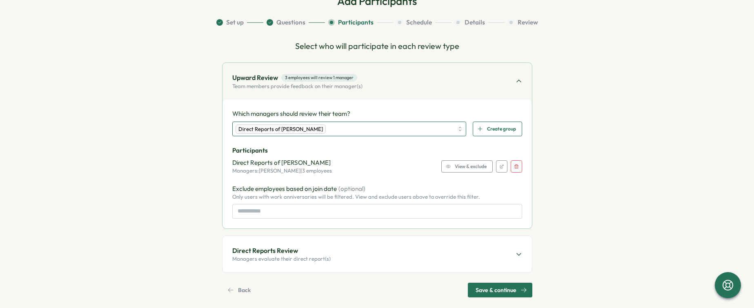
scroll to position [53, 0]
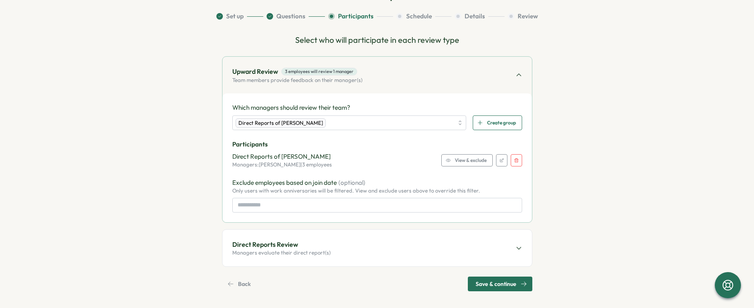
click at [471, 162] on span "View & exclude" at bounding box center [471, 160] width 32 height 11
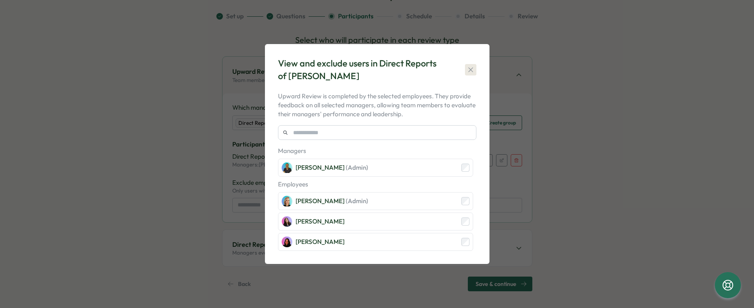
click at [474, 71] on icon "button" at bounding box center [471, 70] width 8 height 8
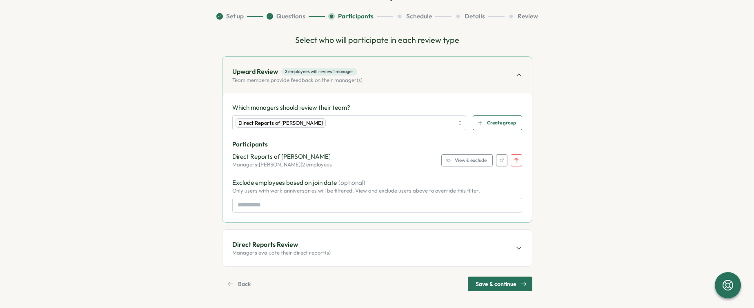
scroll to position [56, 0]
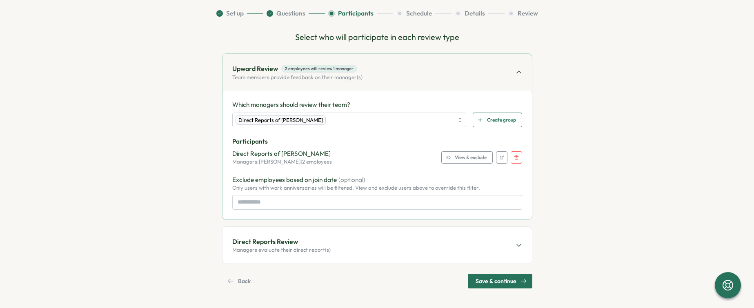
click at [450, 243] on div "Direct Reports Review Managers evaluate their direct report(s)" at bounding box center [378, 245] width 310 height 37
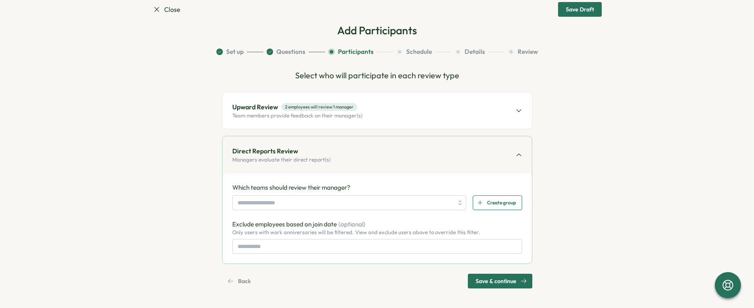
click at [365, 120] on div "Upward Review 2 employees will review 1 manager Team members provide feedback o…" at bounding box center [378, 110] width 310 height 37
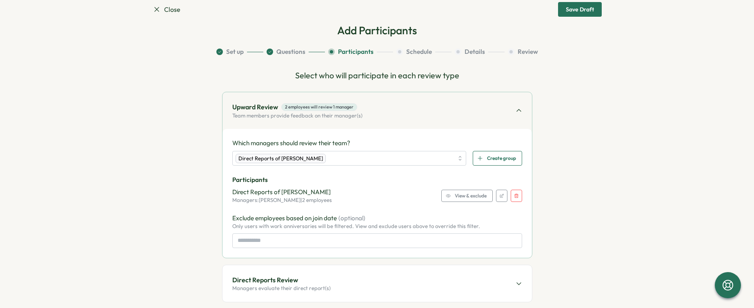
scroll to position [56, 0]
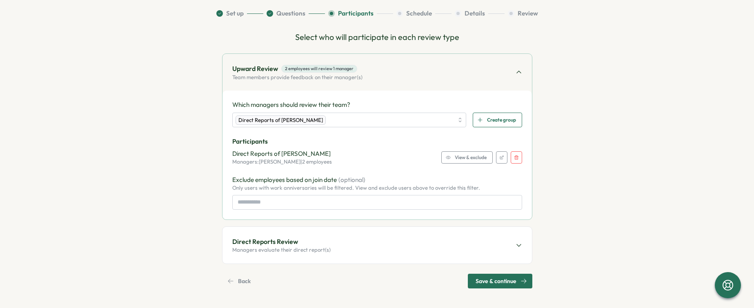
click at [350, 247] on div "Direct Reports Review Managers evaluate their direct report(s)" at bounding box center [378, 245] width 310 height 37
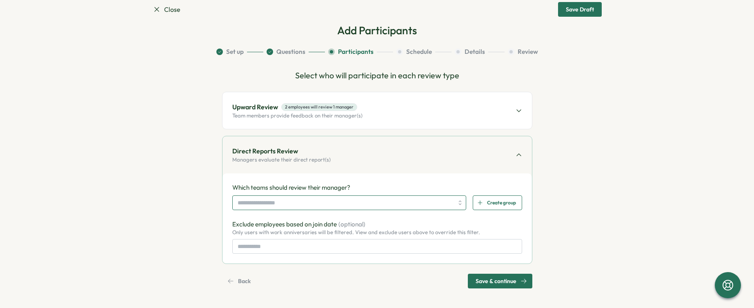
click at [344, 203] on input "search" at bounding box center [346, 203] width 216 height 14
type input "*"
type input "******"
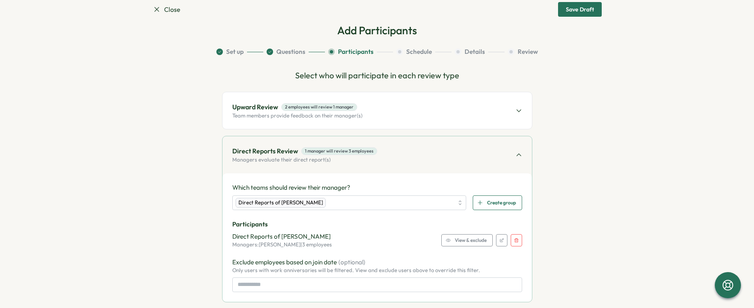
click at [461, 238] on span "View & exclude" at bounding box center [471, 240] width 32 height 11
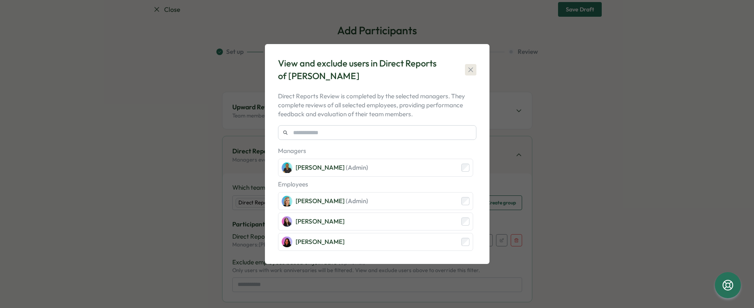
click at [472, 72] on icon "button" at bounding box center [471, 70] width 8 height 8
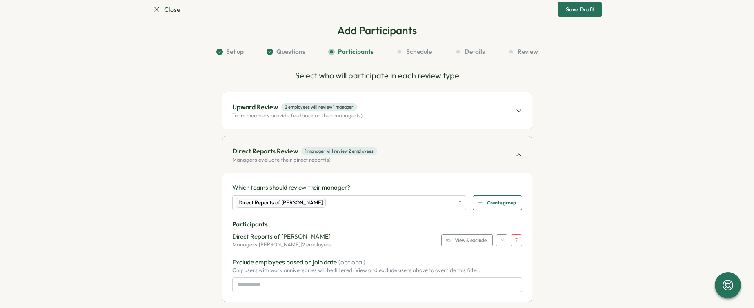
scroll to position [56, 0]
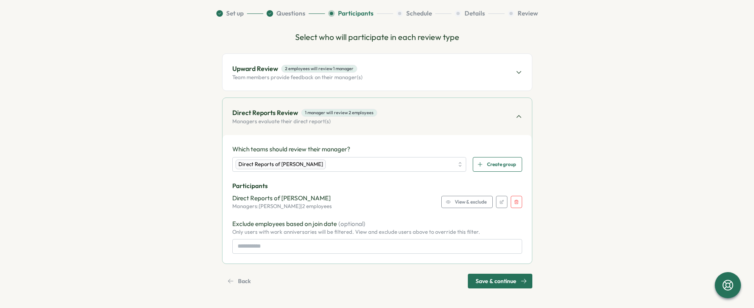
click at [510, 283] on span "Save & continue" at bounding box center [496, 281] width 41 height 14
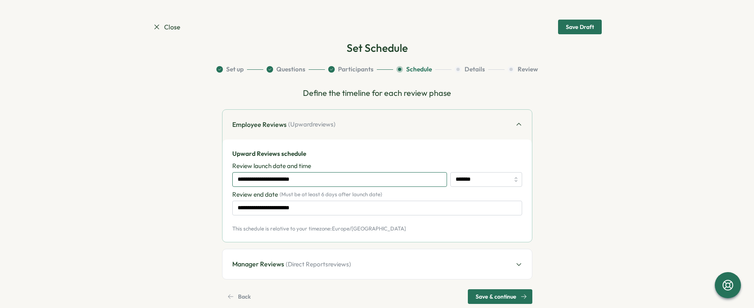
click at [335, 181] on input "**********" at bounding box center [339, 179] width 215 height 15
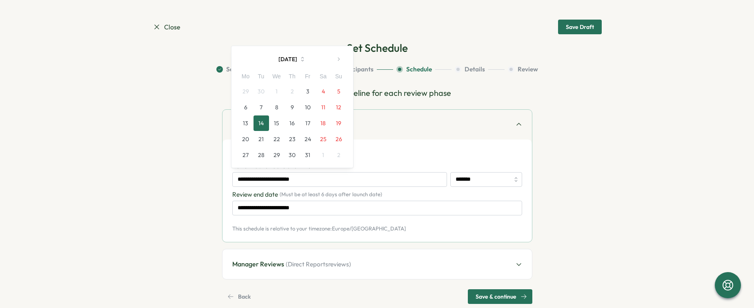
click at [291, 91] on td "2" at bounding box center [293, 91] width 16 height 16
click at [292, 91] on td "2" at bounding box center [293, 91] width 16 height 16
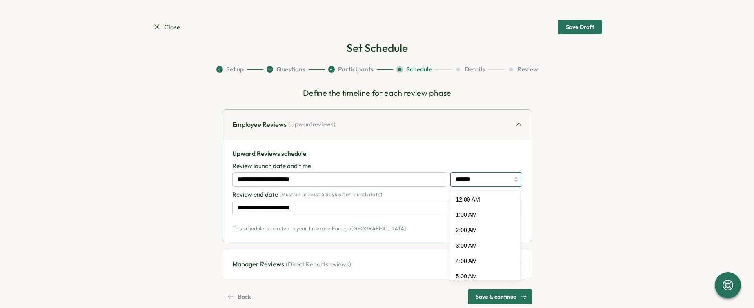
click at [496, 178] on input "*******" at bounding box center [486, 179] width 72 height 15
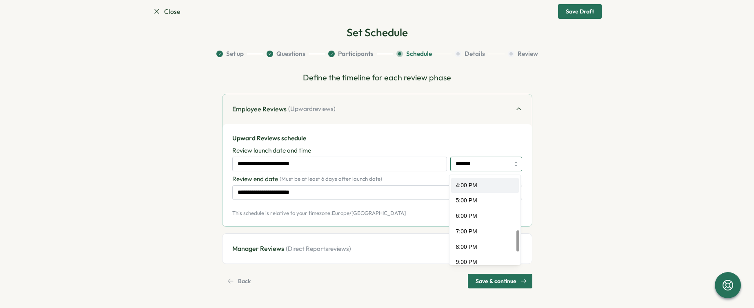
scroll to position [249, 0]
type input "*******"
click at [381, 168] on input "**********" at bounding box center [339, 164] width 215 height 15
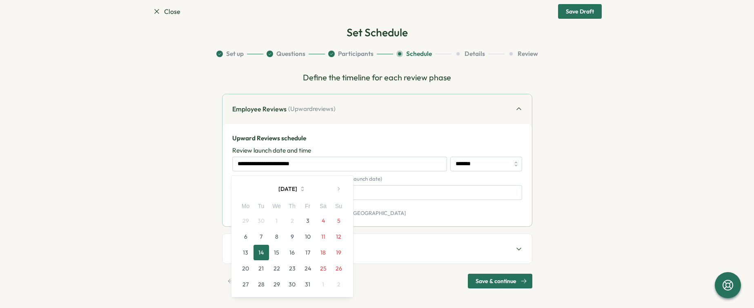
click at [291, 223] on td "2" at bounding box center [293, 221] width 16 height 16
click at [454, 140] on p "Upward Reviews schedule" at bounding box center [377, 138] width 290 height 9
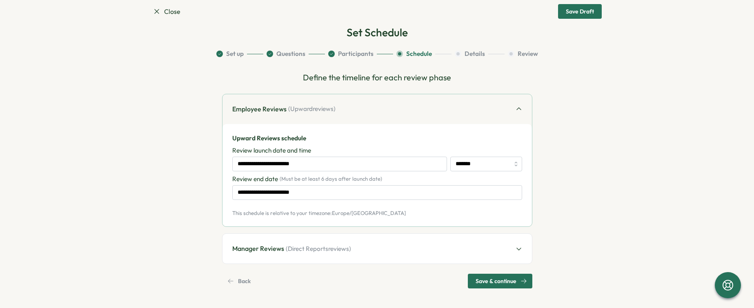
click at [437, 145] on div "**********" at bounding box center [377, 167] width 290 height 66
click at [463, 166] on input "*******" at bounding box center [486, 164] width 72 height 15
click at [327, 160] on input "**********" at bounding box center [339, 164] width 215 height 15
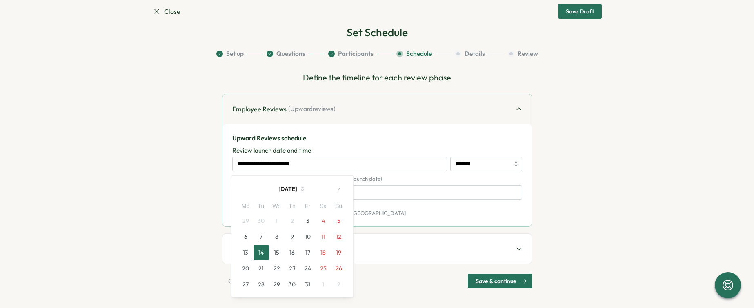
click at [293, 218] on td "2" at bounding box center [293, 221] width 16 height 16
drag, startPoint x: 293, startPoint y: 218, endPoint x: 305, endPoint y: 221, distance: 11.6
click at [294, 218] on td "2" at bounding box center [293, 221] width 16 height 16
click at [305, 221] on button "3" at bounding box center [308, 221] width 16 height 16
type input "**********"
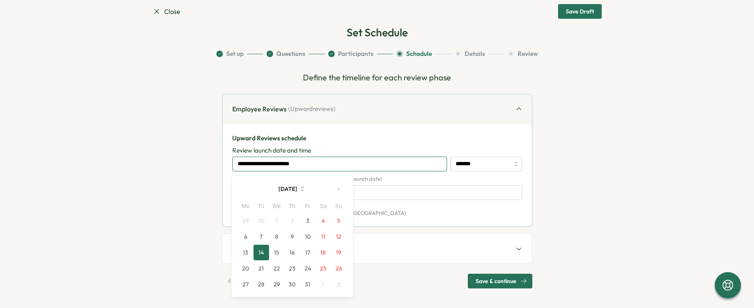
type input "**********"
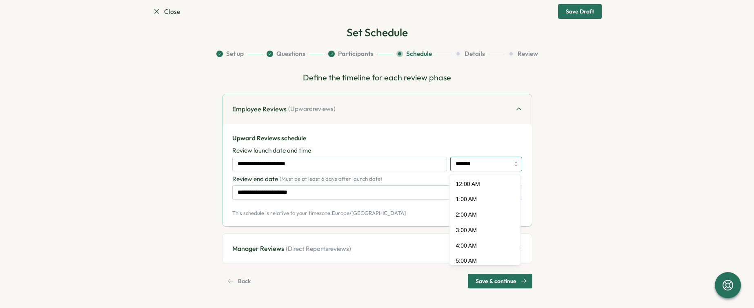
click at [463, 167] on input "*******" at bounding box center [486, 164] width 72 height 15
type input "*******"
click at [435, 182] on div "Review end date ( Must be at least 6 days after launch date )" at bounding box center [377, 179] width 290 height 9
click at [384, 248] on div "Manager Reviews ( Direct Reports reviews)" at bounding box center [378, 249] width 310 height 30
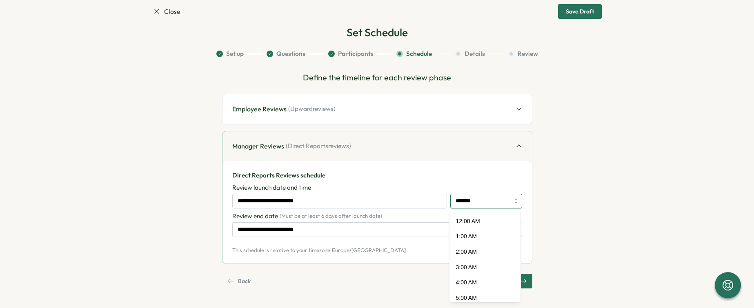
click at [470, 198] on input "*******" at bounding box center [486, 201] width 72 height 15
click at [397, 203] on input "**********" at bounding box center [339, 201] width 215 height 15
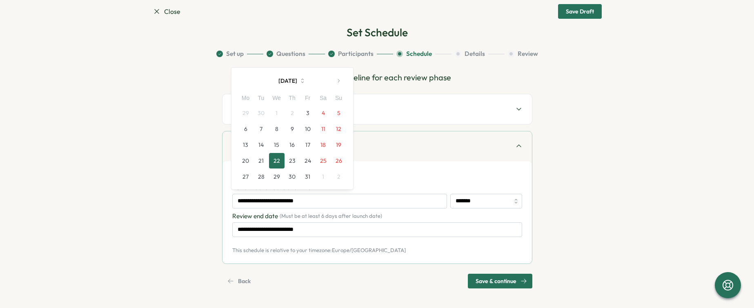
click at [307, 113] on button "3" at bounding box center [308, 113] width 16 height 16
type input "**********"
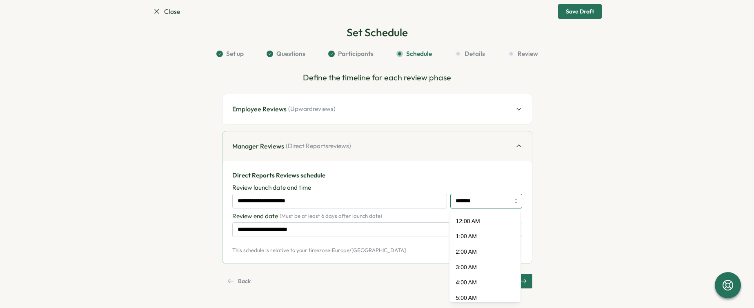
click at [469, 202] on input "*******" at bounding box center [486, 201] width 72 height 15
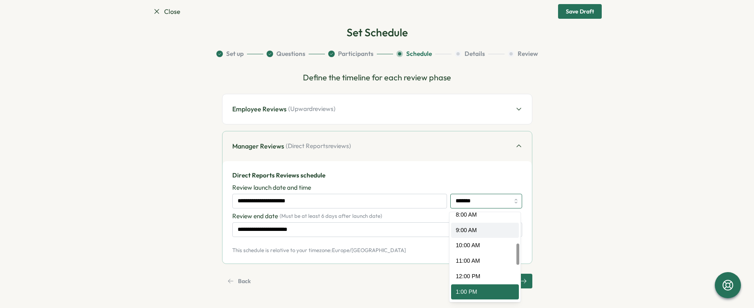
scroll to position [24, 0]
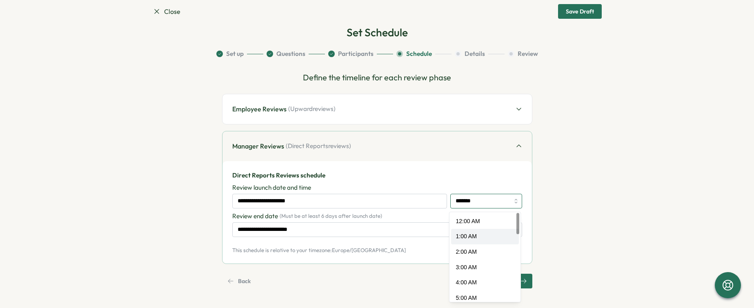
type input "*******"
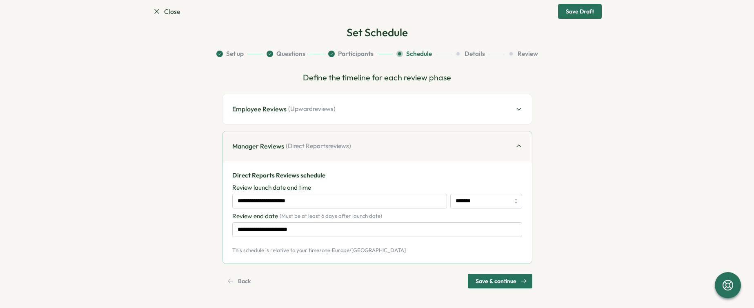
click at [486, 279] on span "Save & continue" at bounding box center [496, 281] width 41 height 14
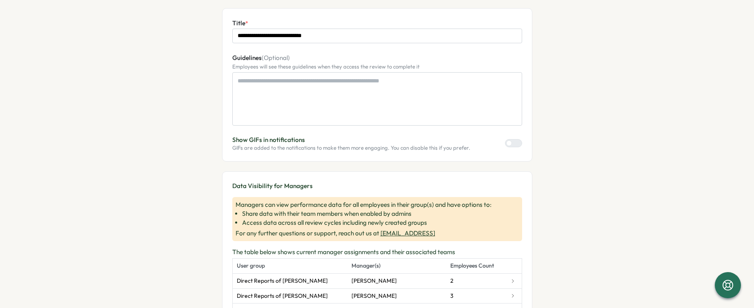
scroll to position [166, 0]
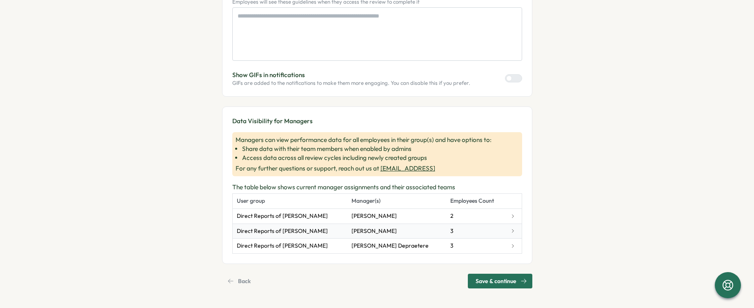
click at [510, 232] on icon at bounding box center [512, 231] width 5 height 5
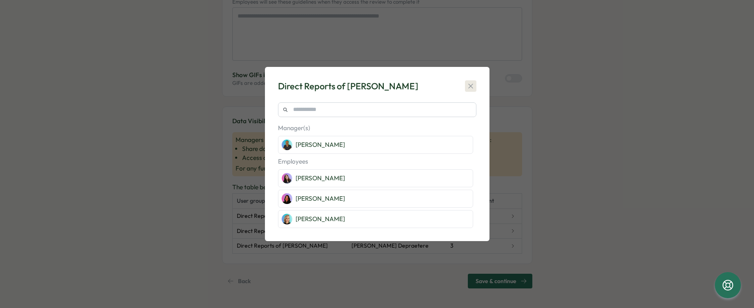
click at [473, 83] on icon "button" at bounding box center [471, 86] width 8 height 8
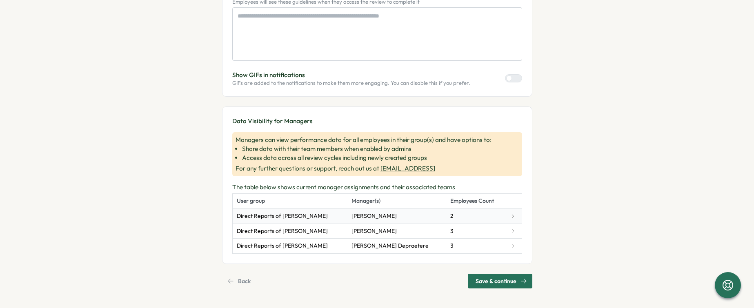
click at [500, 215] on td "2" at bounding box center [476, 216] width 60 height 15
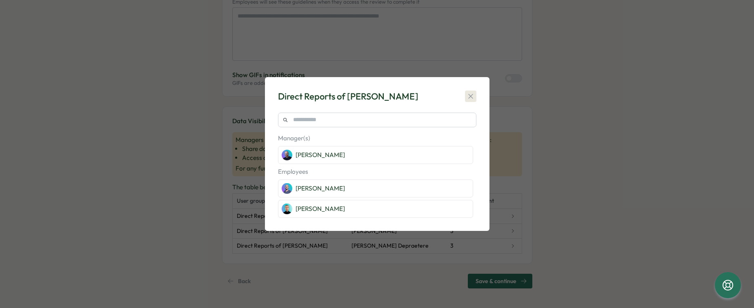
click at [472, 96] on icon "button" at bounding box center [471, 96] width 8 height 8
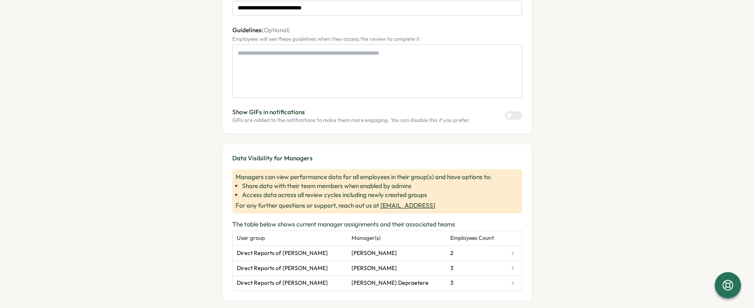
scroll to position [125, 0]
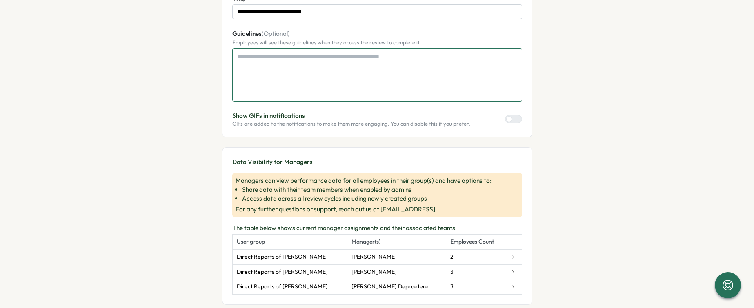
click at [352, 85] on textarea "Guidelines (Optional)" at bounding box center [377, 74] width 290 height 53
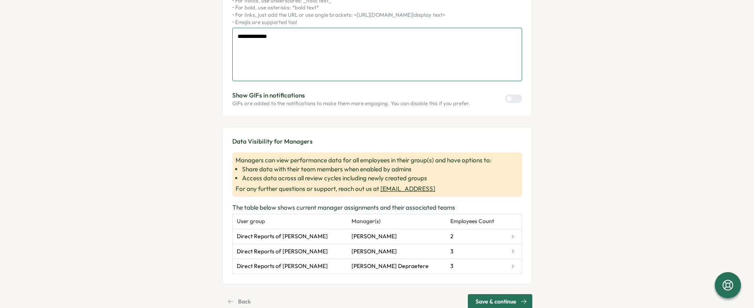
scroll to position [195, 0]
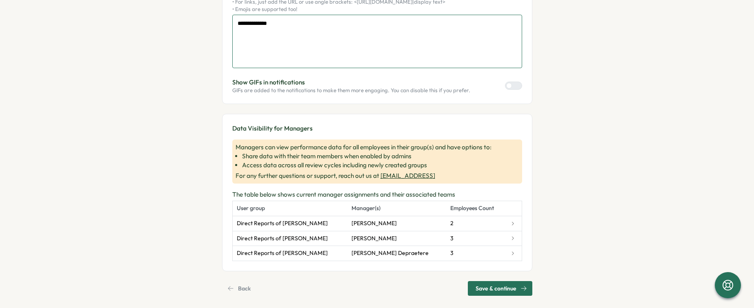
type textarea "**********"
click at [508, 284] on span "Save & continue" at bounding box center [496, 289] width 41 height 14
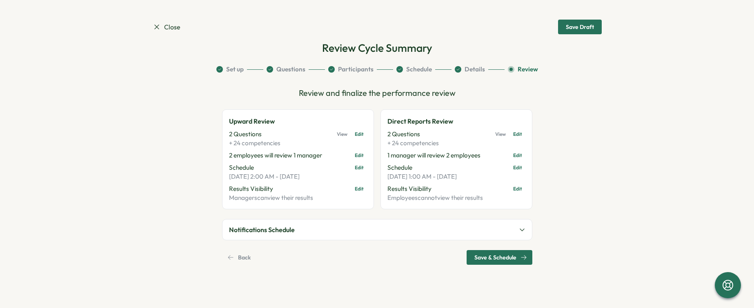
click at [362, 168] on span "Edit" at bounding box center [359, 168] width 9 height 8
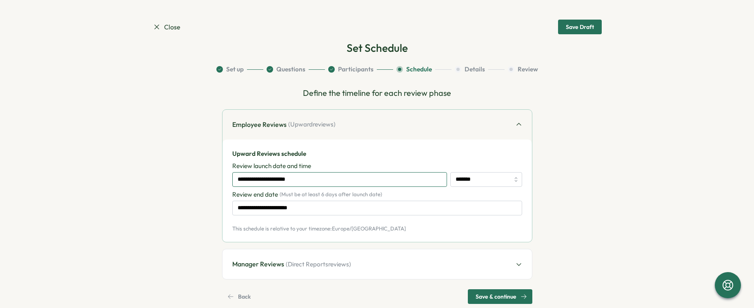
click at [359, 177] on input "**********" at bounding box center [339, 179] width 215 height 15
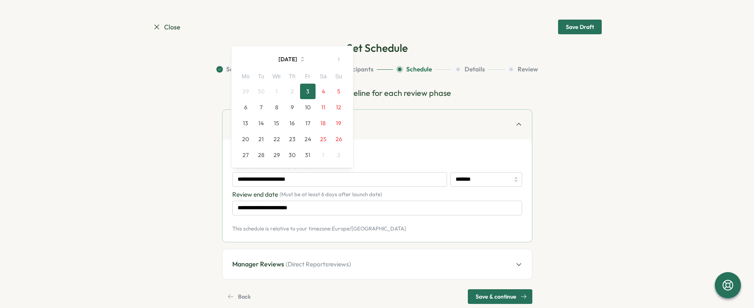
click at [291, 91] on td "2" at bounding box center [293, 91] width 16 height 16
click at [561, 128] on section "**********" at bounding box center [377, 184] width 449 height 239
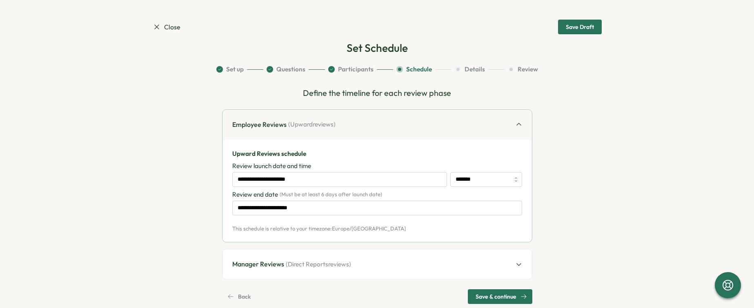
click at [517, 299] on div "Save & continue" at bounding box center [501, 297] width 51 height 14
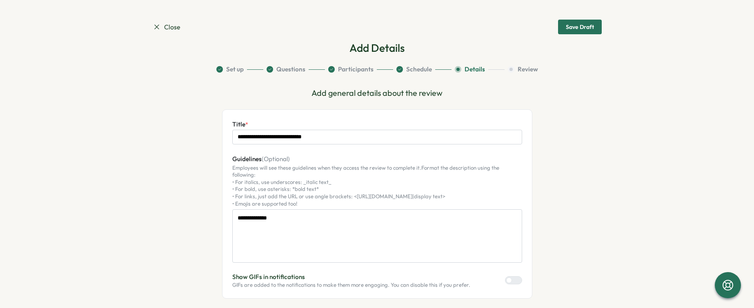
scroll to position [195, 0]
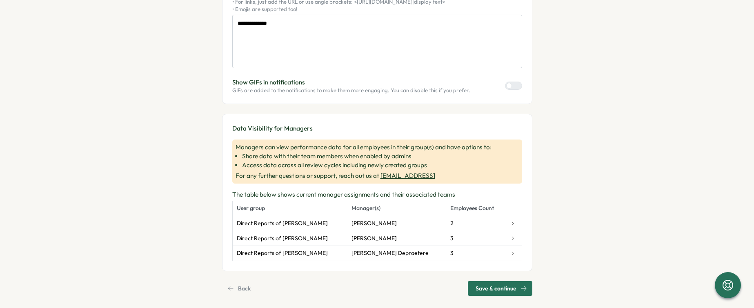
click at [510, 288] on span "Save & continue" at bounding box center [496, 289] width 41 height 14
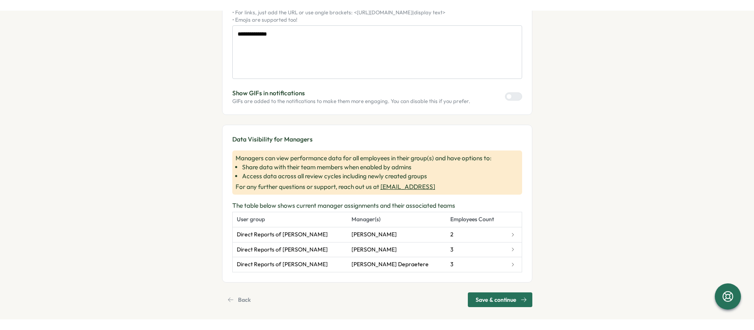
scroll to position [0, 0]
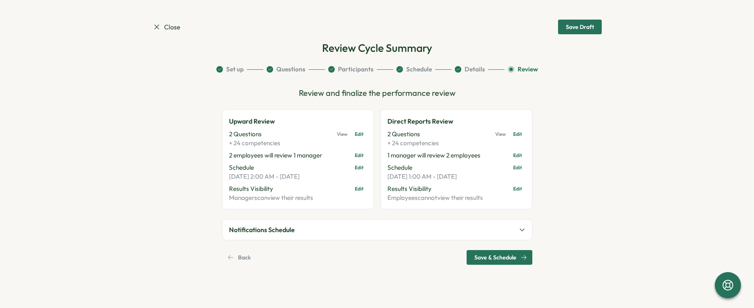
click at [451, 233] on button "Notifications Schedule" at bounding box center [378, 230] width 310 height 20
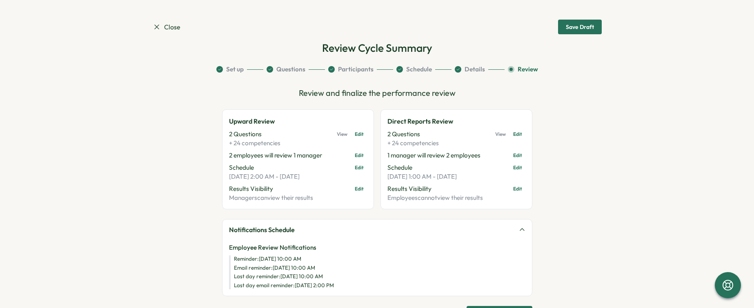
click at [451, 233] on button "Notifications Schedule" at bounding box center [378, 230] width 310 height 20
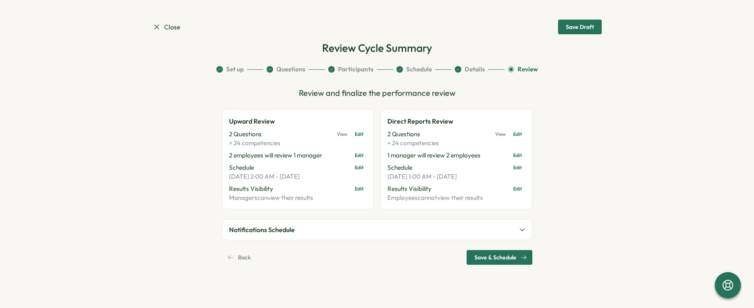
click at [493, 258] on span "Save & Schedule" at bounding box center [496, 258] width 42 height 14
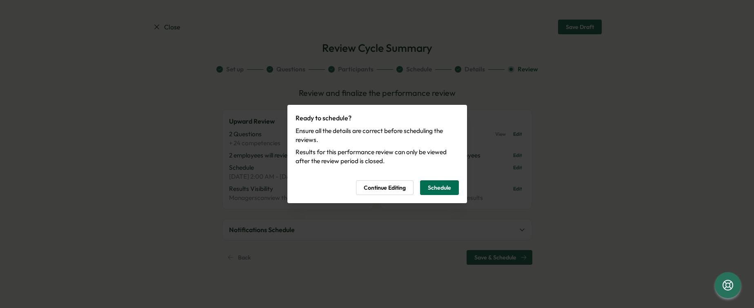
click at [448, 189] on span "Schedule" at bounding box center [439, 188] width 23 height 14
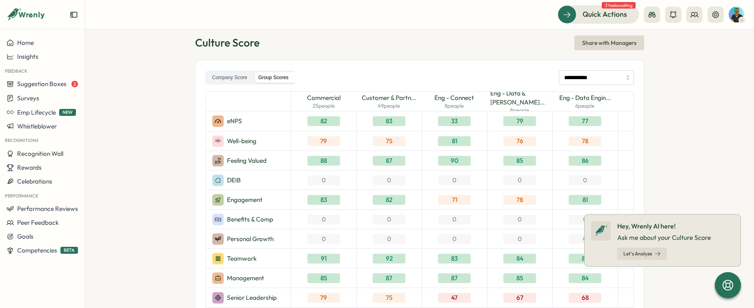
scroll to position [13, 0]
click at [329, 124] on div "82" at bounding box center [324, 122] width 33 height 10
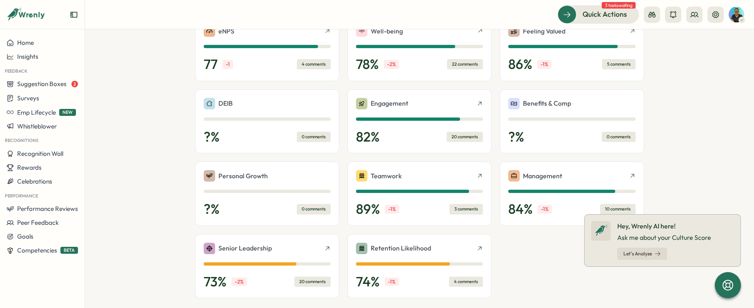
scroll to position [356, 0]
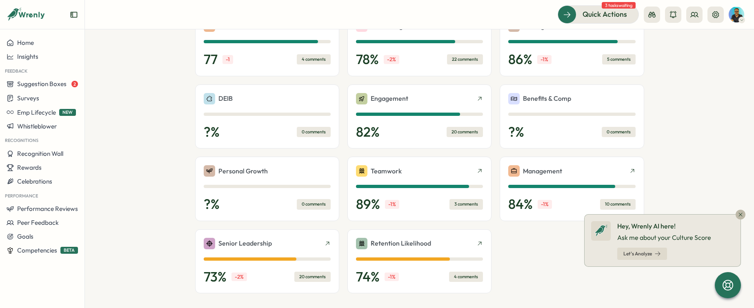
click at [649, 254] on span "Let's Analyze" at bounding box center [638, 254] width 29 height 5
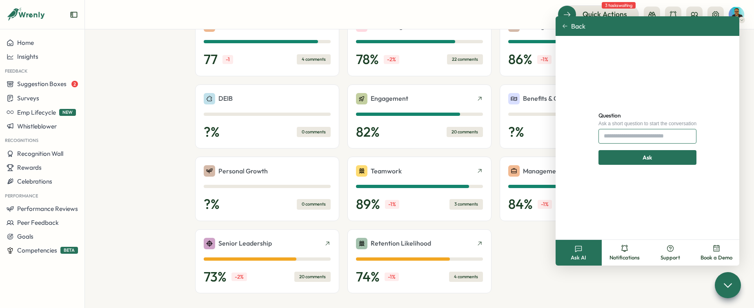
click at [624, 137] on input "Question" at bounding box center [648, 136] width 98 height 15
type input "*"
type input "**********"
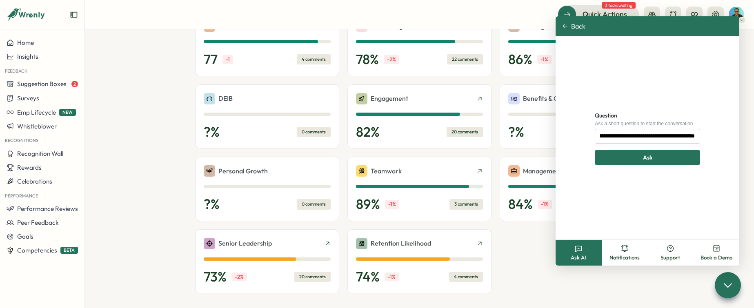
click at [634, 153] on div "Ask" at bounding box center [648, 158] width 90 height 14
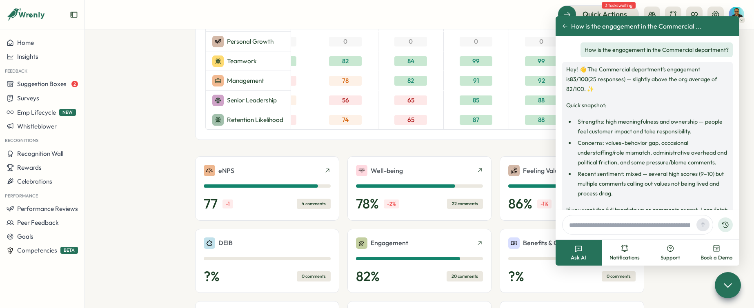
scroll to position [23, 0]
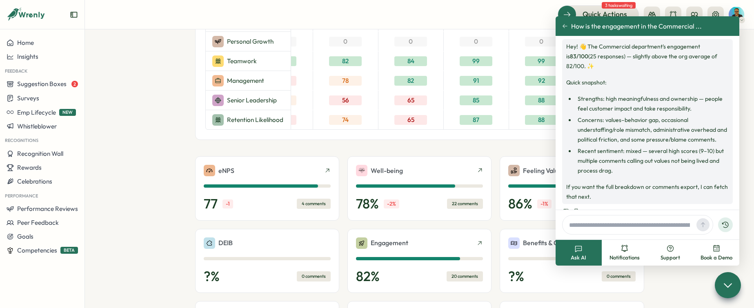
click at [495, 157] on div "**********" at bounding box center [419, 165] width 449 height 607
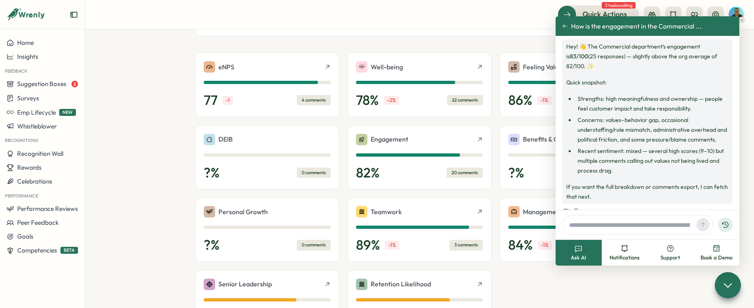
scroll to position [396, 0]
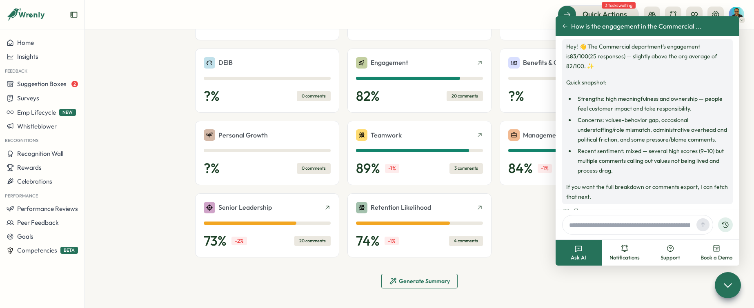
click at [430, 281] on span "Generate Summary" at bounding box center [424, 282] width 51 height 6
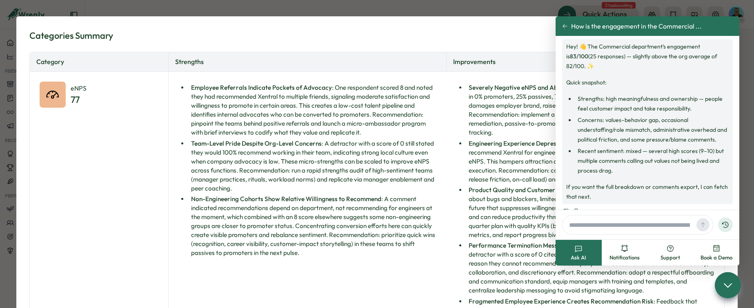
click at [562, 26] on icon at bounding box center [565, 26] width 6 height 6
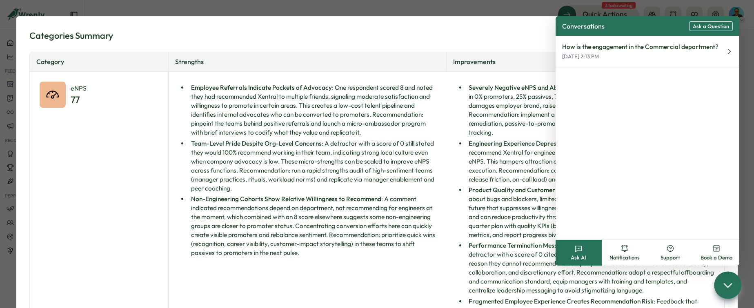
click at [731, 294] on div at bounding box center [727, 285] width 27 height 27
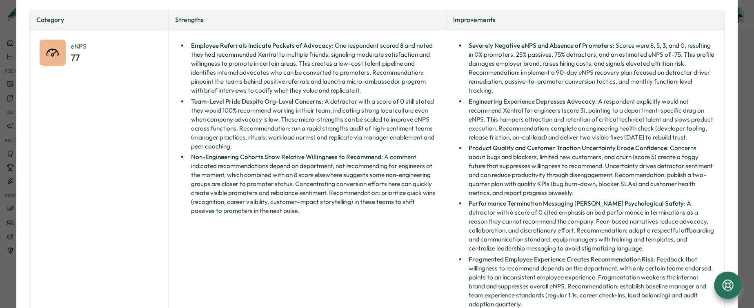
scroll to position [48, 0]
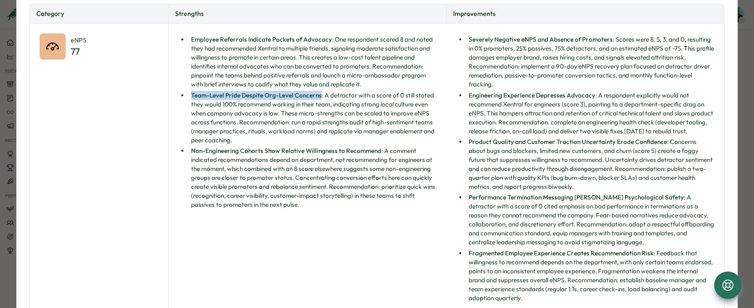
drag, startPoint x: 192, startPoint y: 95, endPoint x: 320, endPoint y: 98, distance: 128.7
click at [320, 98] on li "Team-Level Pride Despite Org-Level Concerns : A detractor with a score of 0 sti…" at bounding box center [312, 118] width 248 height 54
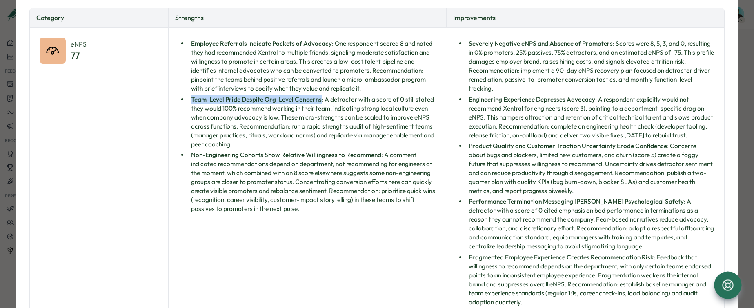
scroll to position [42, 0]
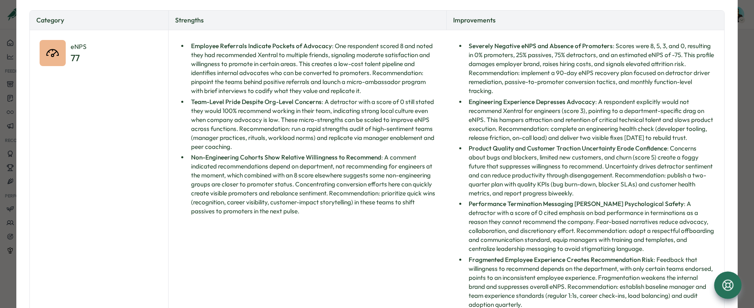
click at [254, 143] on li "Team-Level Pride Despite Org-Level Concerns : A detractor with a score of 0 sti…" at bounding box center [312, 125] width 248 height 54
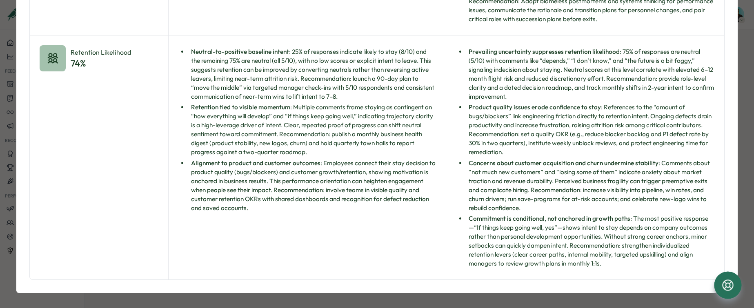
scroll to position [2247, 0]
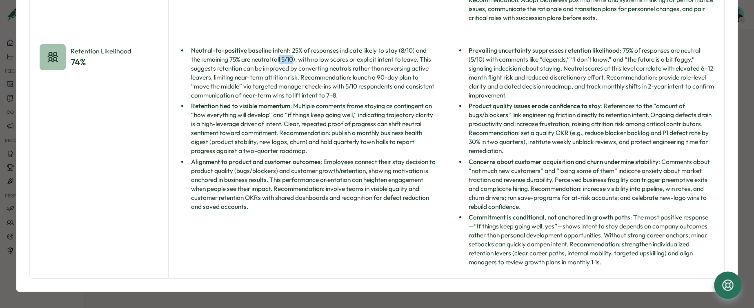
drag, startPoint x: 297, startPoint y: 60, endPoint x: 284, endPoint y: 60, distance: 13.1
click at [282, 60] on li "Neutral-to-positive baseline intent : 25% of responses indicate likely to stay …" at bounding box center [312, 73] width 248 height 54
click at [285, 60] on li "Neutral-to-positive baseline intent : 25% of responses indicate likely to stay …" at bounding box center [312, 73] width 248 height 54
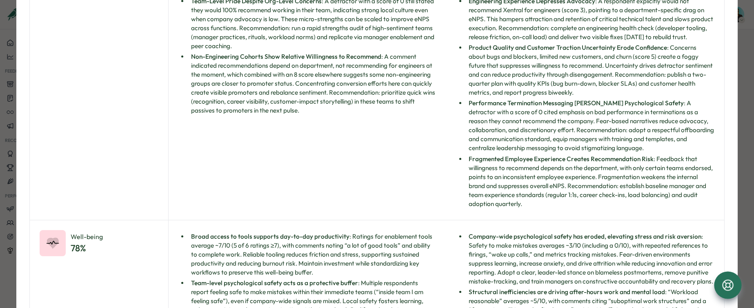
scroll to position [0, 0]
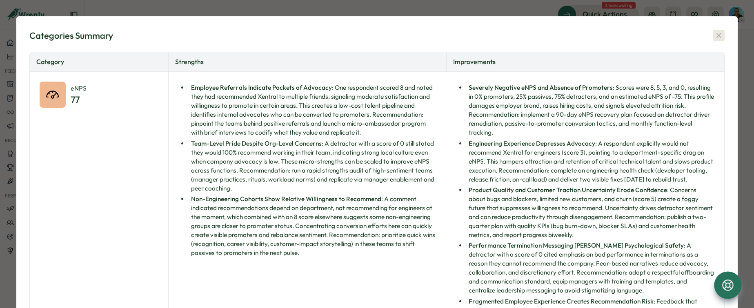
drag, startPoint x: 717, startPoint y: 35, endPoint x: 643, endPoint y: 53, distance: 76.1
click at [716, 36] on icon "button" at bounding box center [719, 35] width 8 height 8
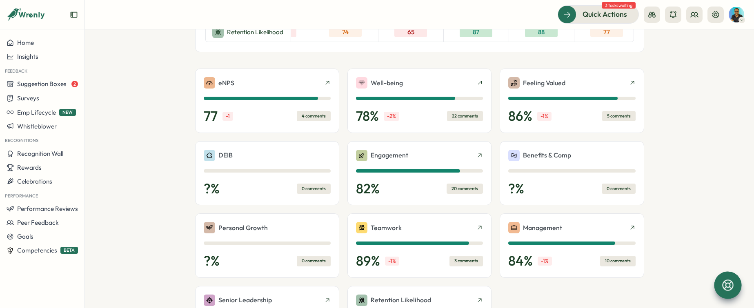
scroll to position [298, 0]
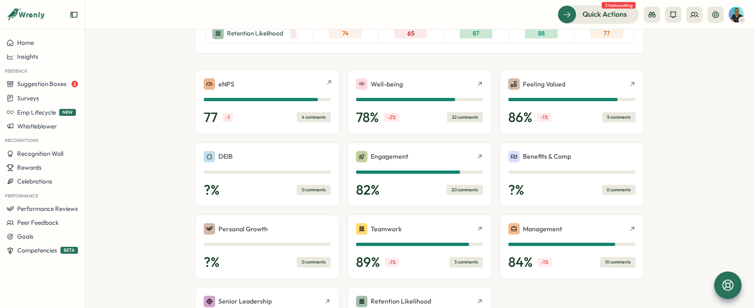
click at [329, 85] on icon at bounding box center [329, 83] width 4 height 4
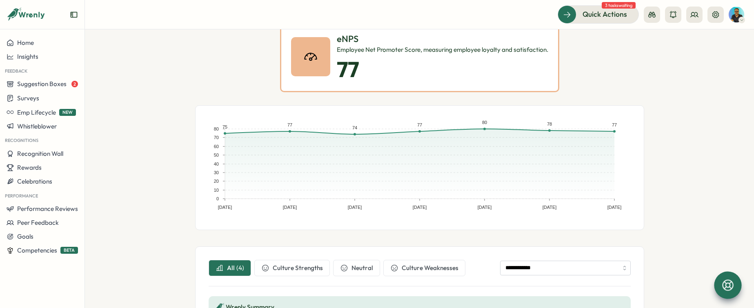
scroll to position [51, 0]
drag, startPoint x: 339, startPoint y: 71, endPoint x: 374, endPoint y: 71, distance: 35.5
click at [374, 71] on p "77" at bounding box center [443, 69] width 212 height 24
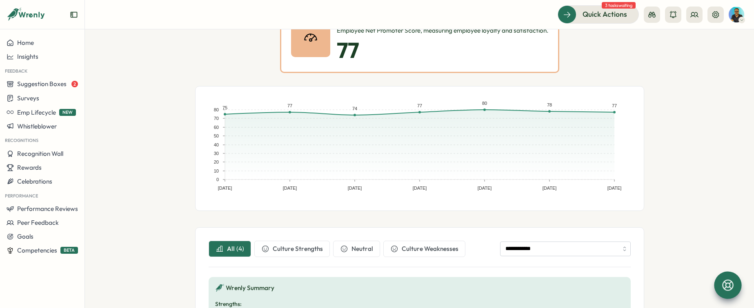
scroll to position [0, 0]
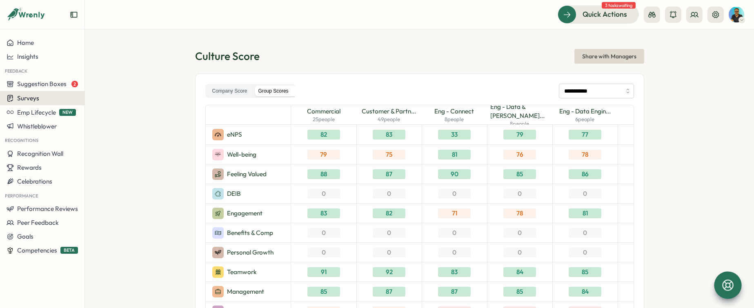
click at [62, 97] on div "Surveys" at bounding box center [42, 98] width 71 height 8
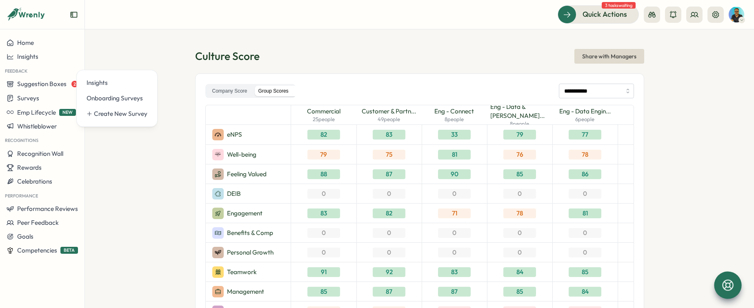
scroll to position [2, 0]
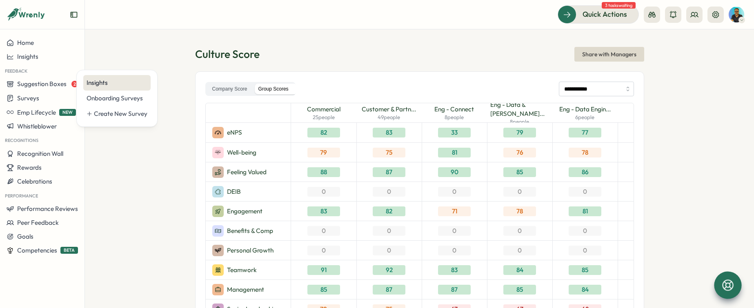
click at [113, 85] on div "Insights" at bounding box center [117, 82] width 61 height 9
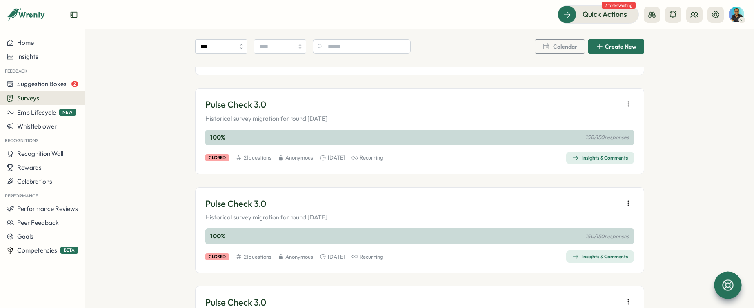
scroll to position [226, 0]
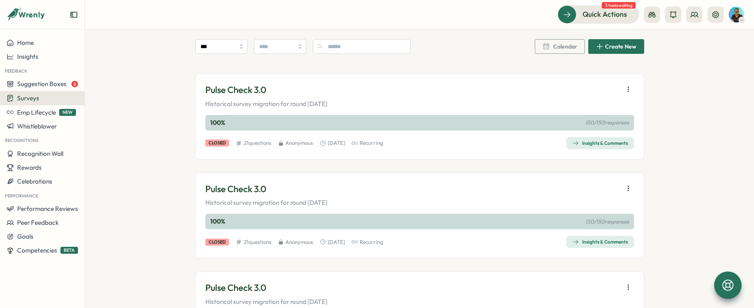
click at [628, 89] on icon "button" at bounding box center [628, 89] width 8 height 8
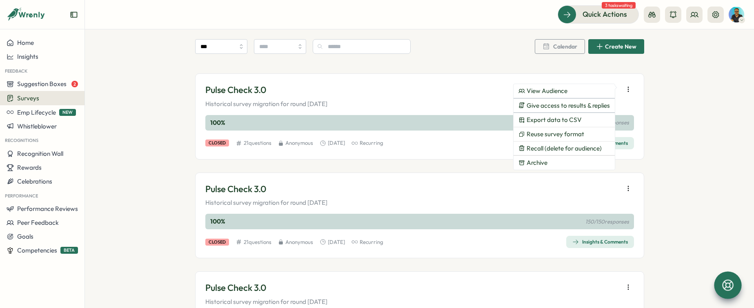
click at [453, 98] on div "Pulse Check 3.0 Historical survey migration for round 2025-09-10" at bounding box center [419, 96] width 429 height 25
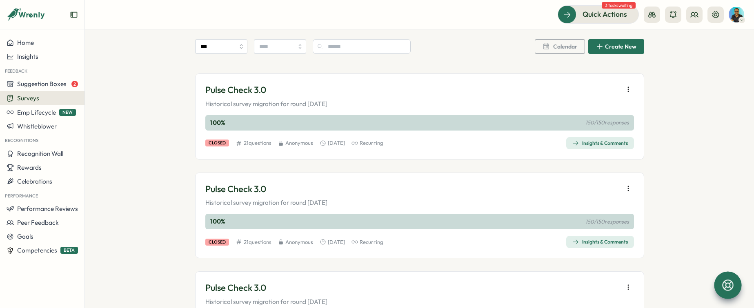
click at [622, 139] on span "Insights & Comments" at bounding box center [601, 143] width 56 height 11
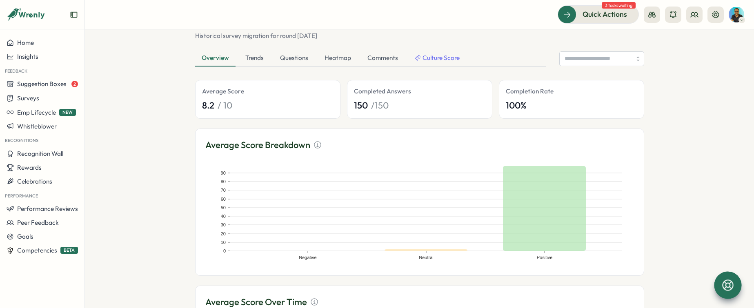
scroll to position [50, 0]
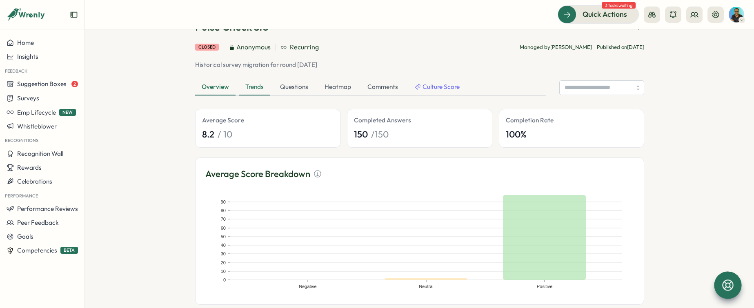
click at [247, 88] on div "Trends" at bounding box center [254, 87] width 31 height 16
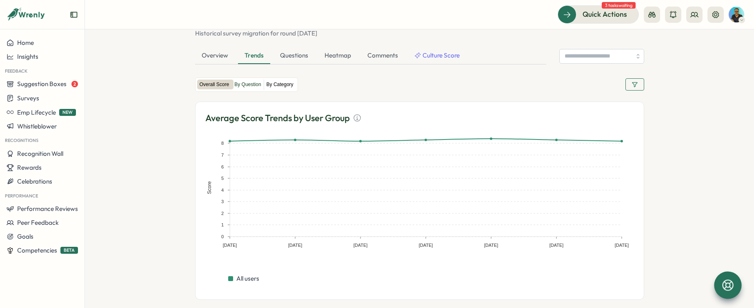
scroll to position [84, 0]
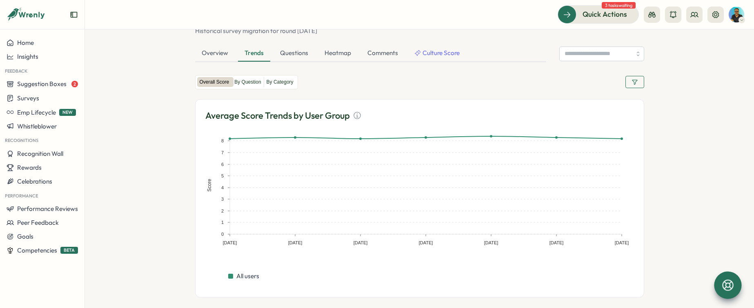
click at [638, 79] on button "button" at bounding box center [635, 82] width 19 height 12
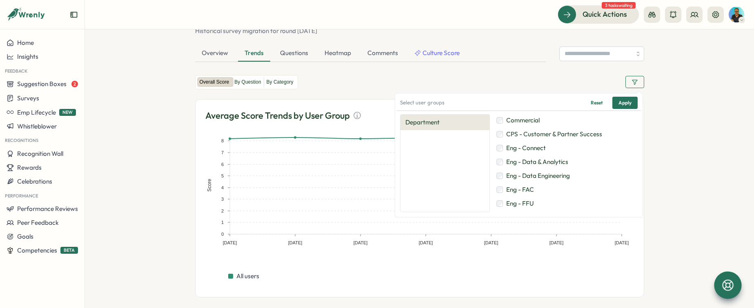
click at [638, 79] on button "button" at bounding box center [635, 82] width 19 height 12
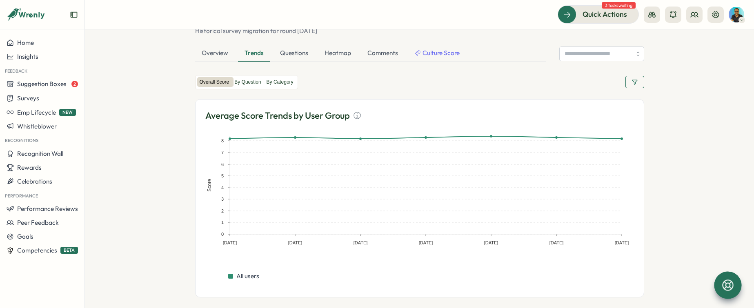
click at [638, 79] on button "button" at bounding box center [635, 82] width 19 height 12
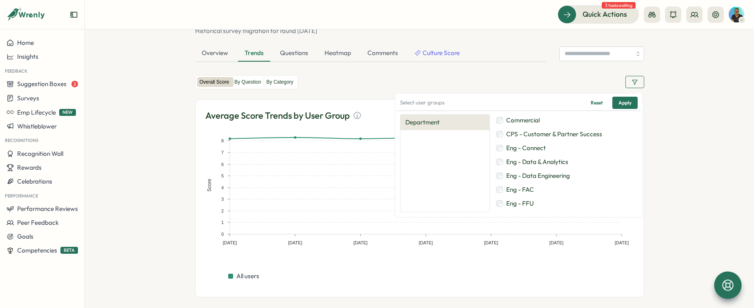
click at [638, 79] on button "button" at bounding box center [635, 82] width 19 height 12
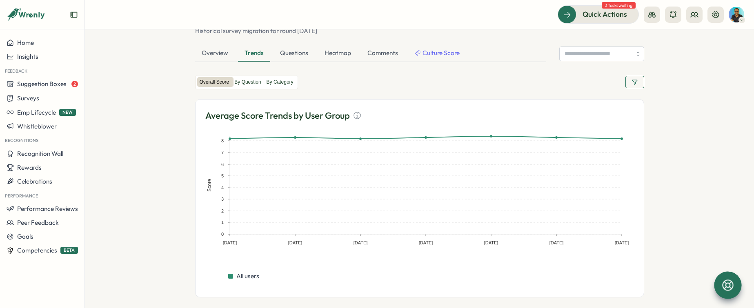
click at [661, 108] on section "Surveys Insights Pulse Check 3.0 closed Anonymous Recurring Managed by Sarah So…" at bounding box center [419, 168] width 669 height 279
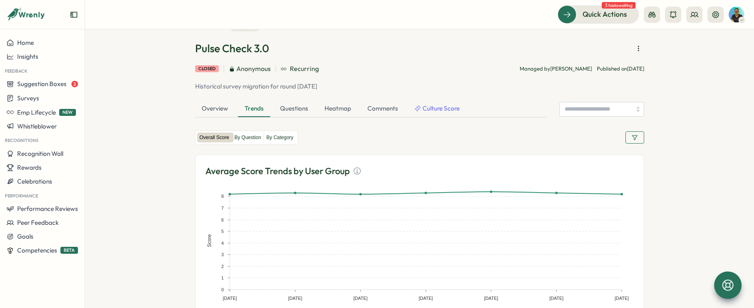
scroll to position [0, 0]
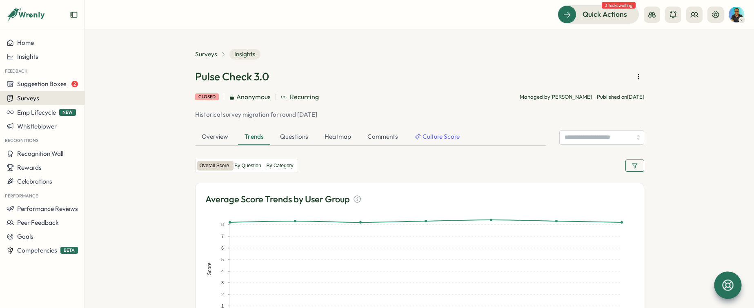
click at [35, 96] on span "Surveys" at bounding box center [28, 98] width 22 height 8
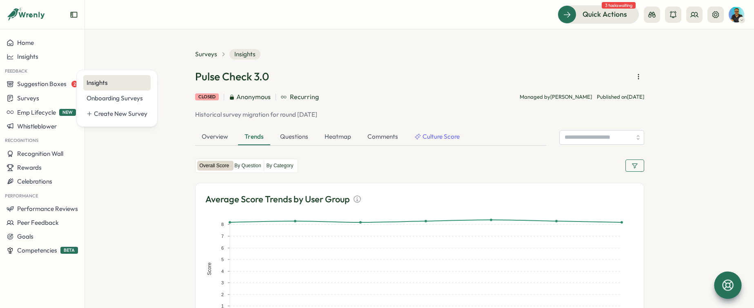
click at [131, 81] on div "Insights" at bounding box center [117, 82] width 61 height 9
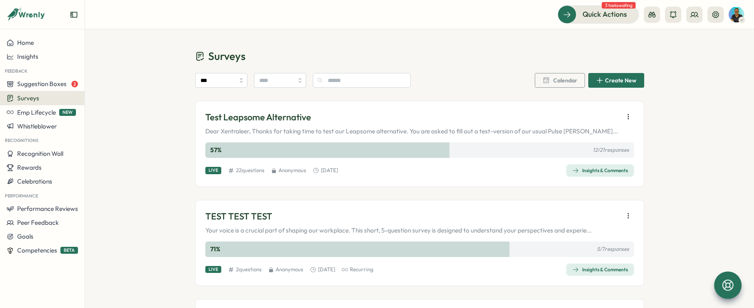
click at [615, 170] on div "Insights & Comments" at bounding box center [601, 170] width 56 height 7
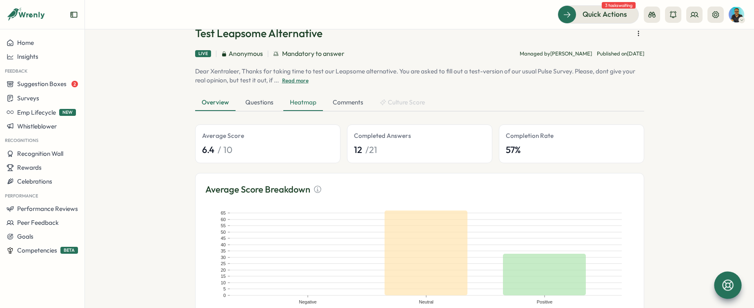
scroll to position [45, 0]
click at [255, 107] on div "Questions" at bounding box center [259, 102] width 41 height 16
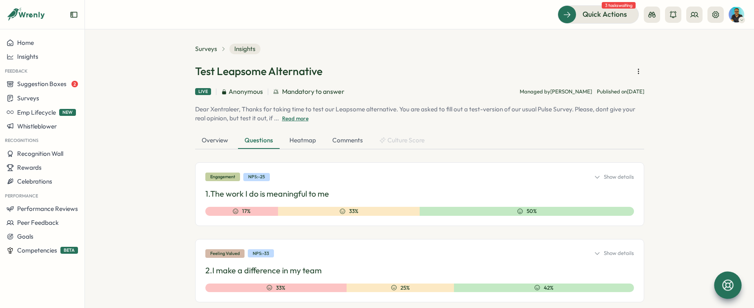
scroll to position [0, 0]
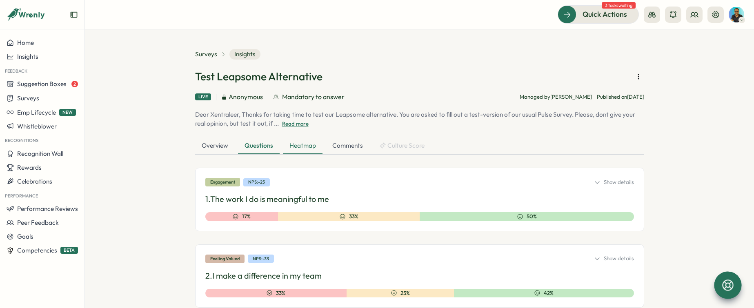
click at [300, 152] on div "Heatmap" at bounding box center [303, 146] width 40 height 16
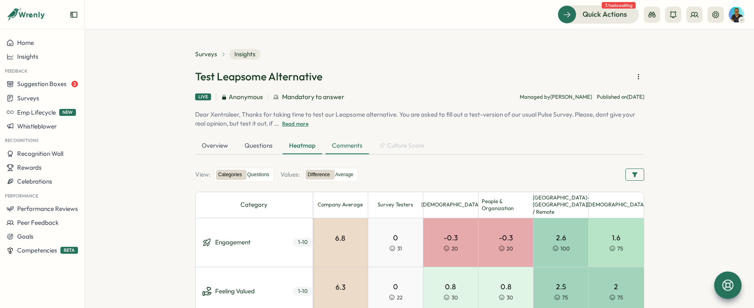
click at [350, 151] on div "Comments" at bounding box center [347, 146] width 44 height 16
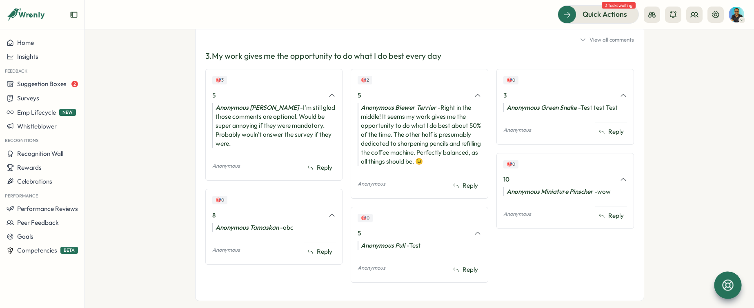
scroll to position [907, 0]
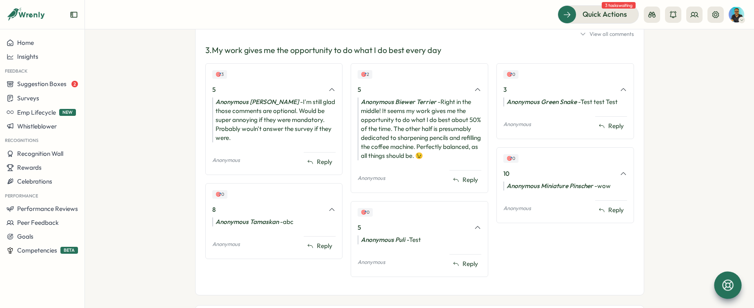
click at [459, 151] on div "Anonymous Biewer Terrier - Right in the middle! It seems my work gives me the o…" at bounding box center [420, 129] width 124 height 63
drag, startPoint x: 450, startPoint y: 155, endPoint x: 434, endPoint y: 151, distance: 16.4
click at [434, 151] on div "Anonymous Biewer Terrier - Right in the middle! It seems my work gives me the o…" at bounding box center [420, 128] width 124 height 63
click at [429, 145] on div "Anonymous Biewer Terrier - Right in the middle! It seems my work gives me the o…" at bounding box center [420, 128] width 124 height 63
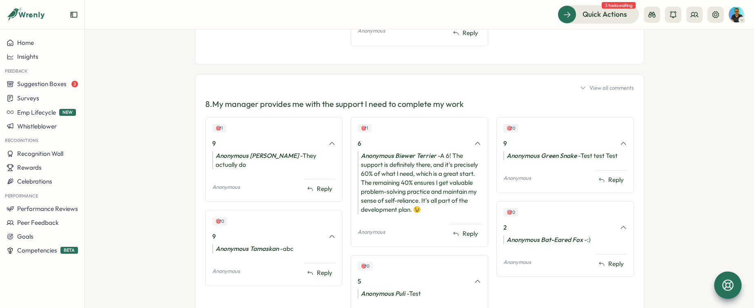
scroll to position [2254, 0]
drag, startPoint x: 363, startPoint y: 165, endPoint x: 388, endPoint y: 173, distance: 25.8
click at [388, 173] on div "Anonymous Biewer Terrier - A 6! The support is definitely there, and it's preci…" at bounding box center [420, 182] width 124 height 63
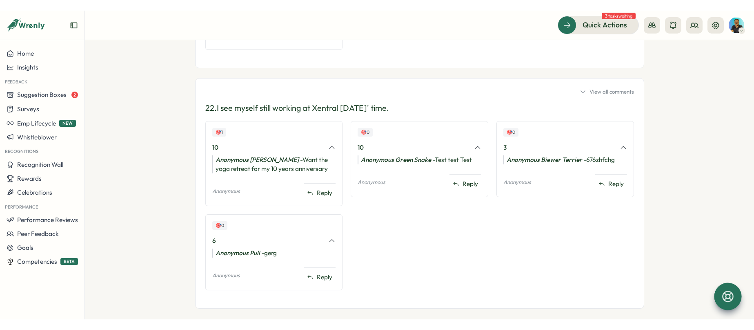
scroll to position [5629, 0]
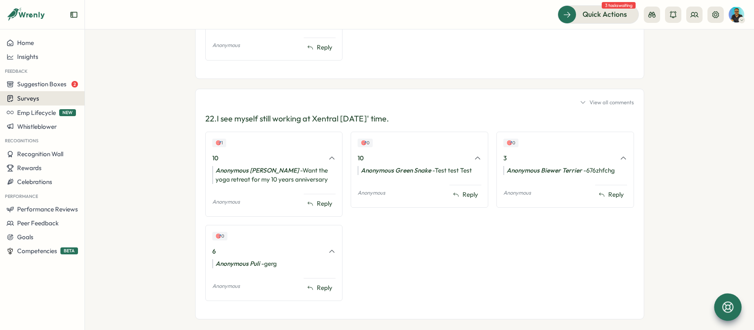
click at [37, 100] on span "Surveys" at bounding box center [28, 98] width 22 height 8
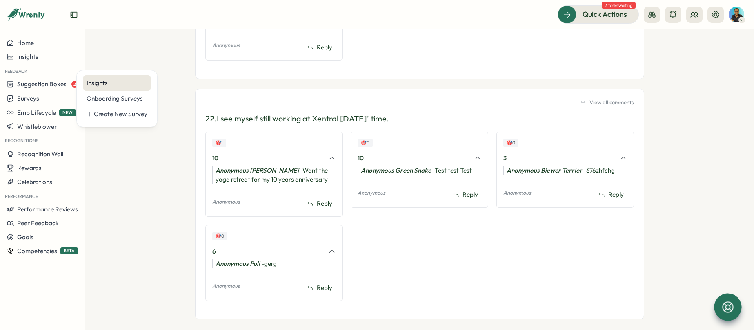
click at [110, 86] on div "Insights" at bounding box center [117, 82] width 61 height 9
